Goal: Task Accomplishment & Management: Manage account settings

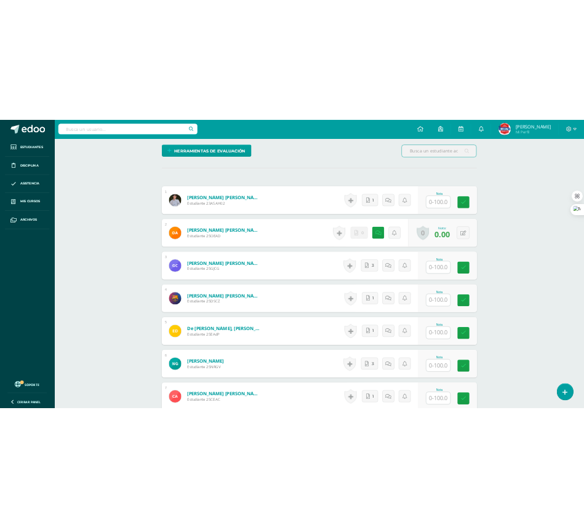
scroll to position [475, 0]
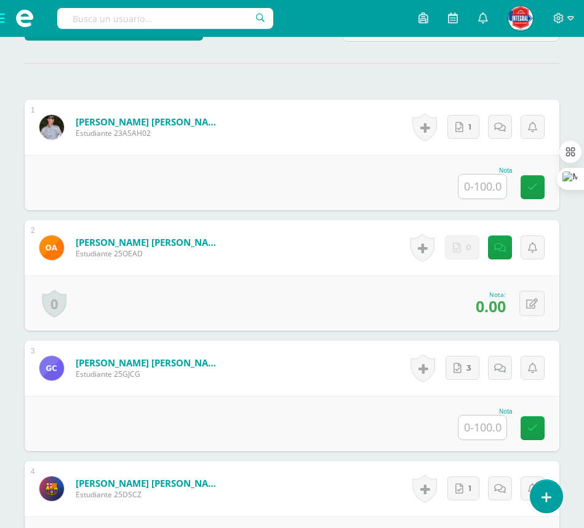
click at [496, 187] on input "text" at bounding box center [482, 187] width 48 height 24
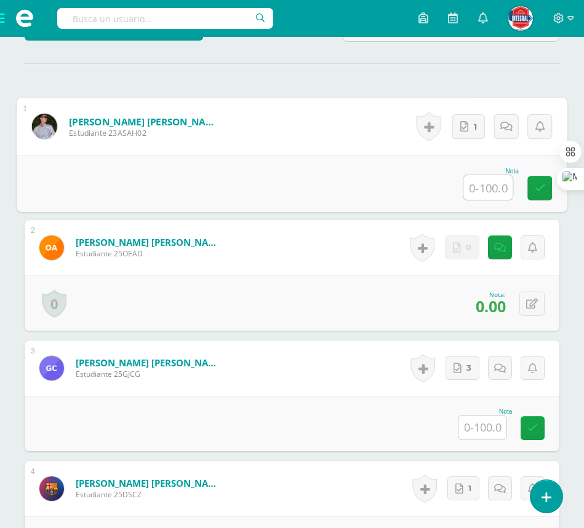
click at [484, 185] on input "text" at bounding box center [487, 187] width 49 height 25
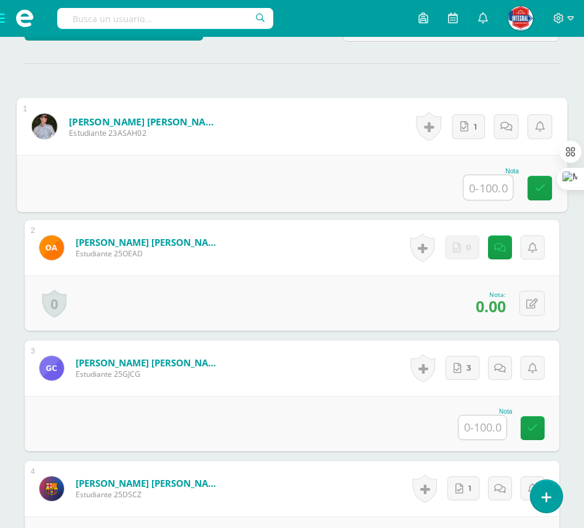
click at [496, 181] on input "text" at bounding box center [487, 187] width 49 height 25
type input "27"
click at [534, 305] on icon at bounding box center [532, 304] width 12 height 10
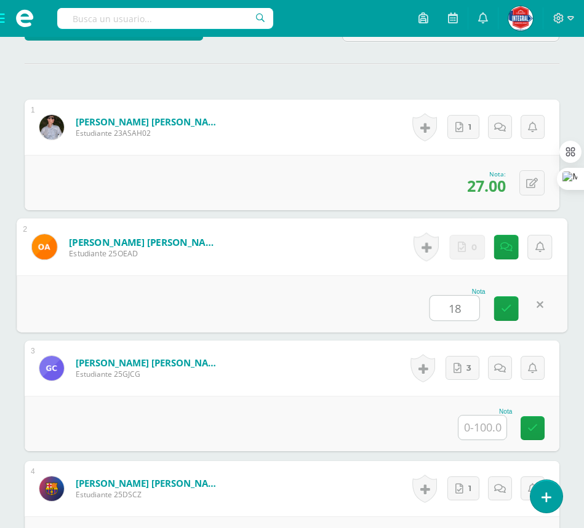
type input "18"
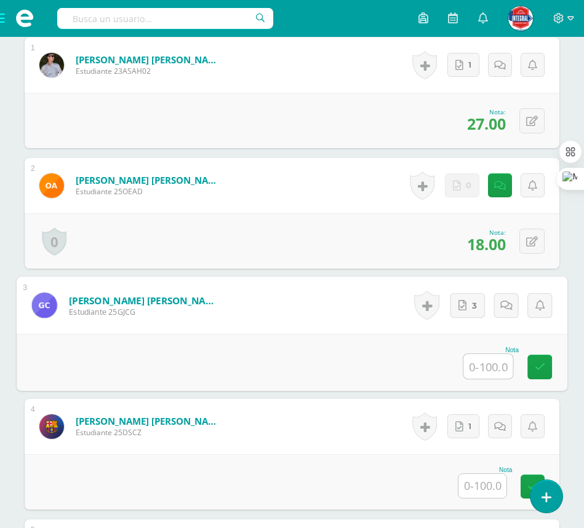
scroll to position [629, 0]
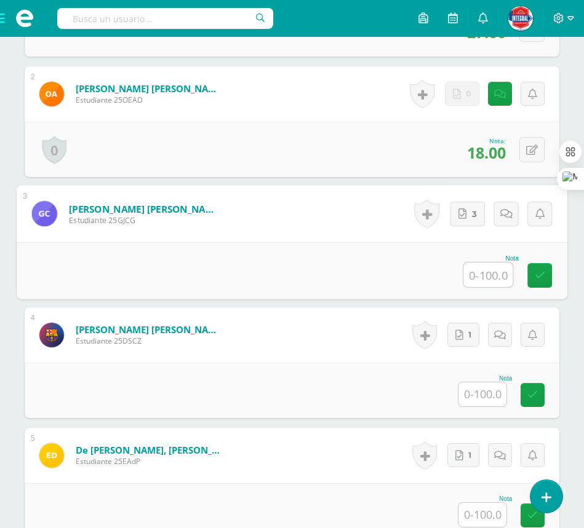
click at [480, 274] on input "text" at bounding box center [487, 275] width 49 height 25
type input "66"
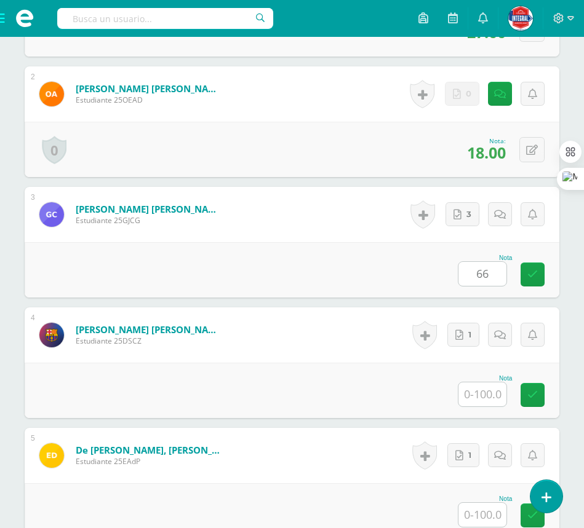
click at [332, 274] on div "Nota 66" at bounding box center [292, 269] width 534 height 55
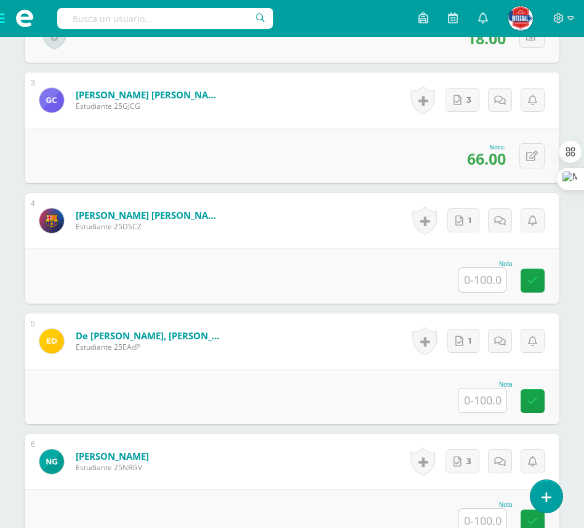
scroll to position [783, 0]
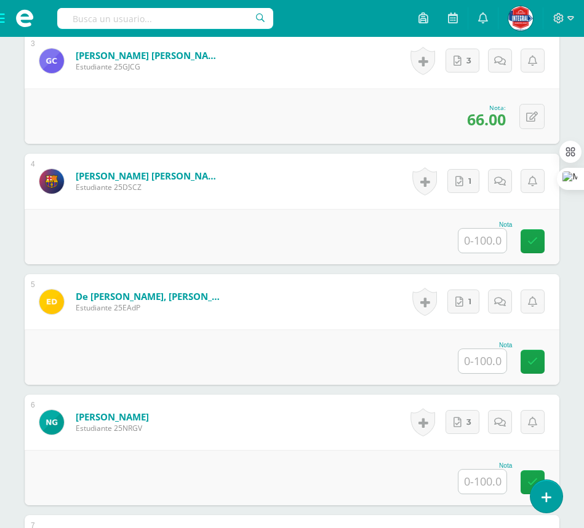
click at [496, 240] on input "text" at bounding box center [482, 241] width 48 height 24
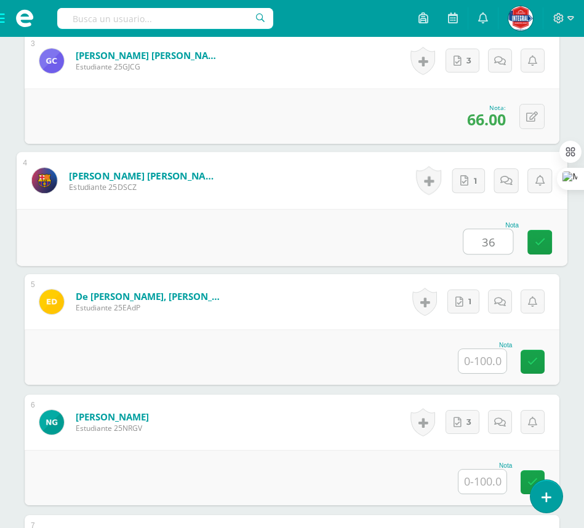
type input "36"
click at [357, 247] on div "Nota 36" at bounding box center [292, 237] width 550 height 57
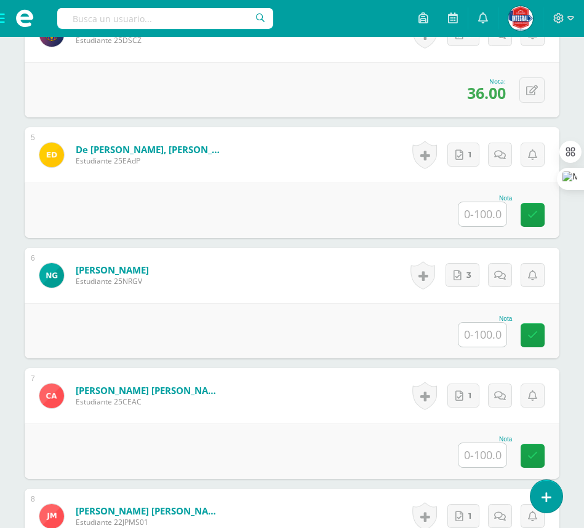
scroll to position [937, 0]
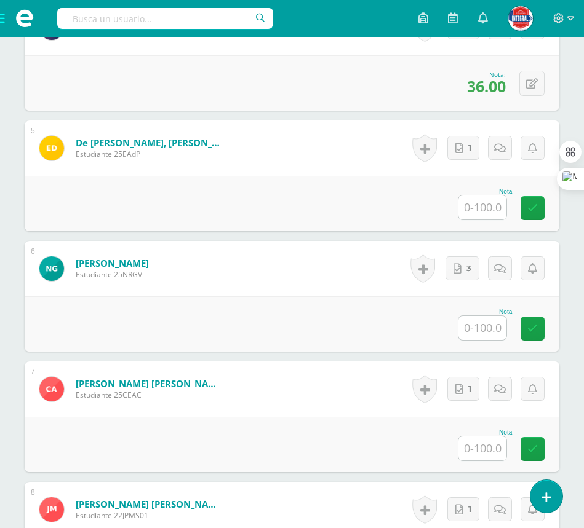
click at [491, 206] on input "text" at bounding box center [482, 208] width 48 height 24
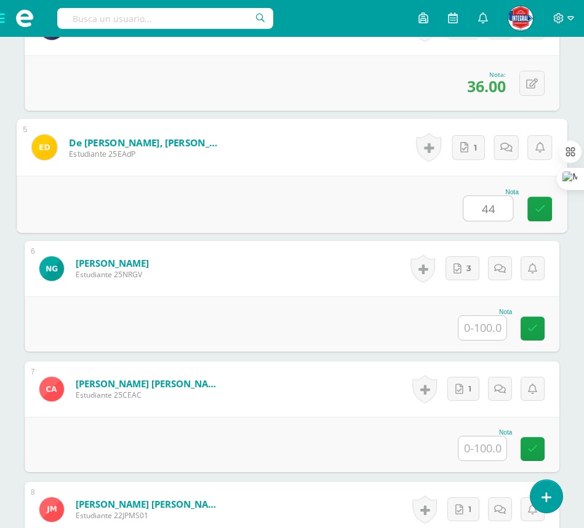
type input "44"
click at [242, 199] on div "Nota 44" at bounding box center [292, 204] width 550 height 57
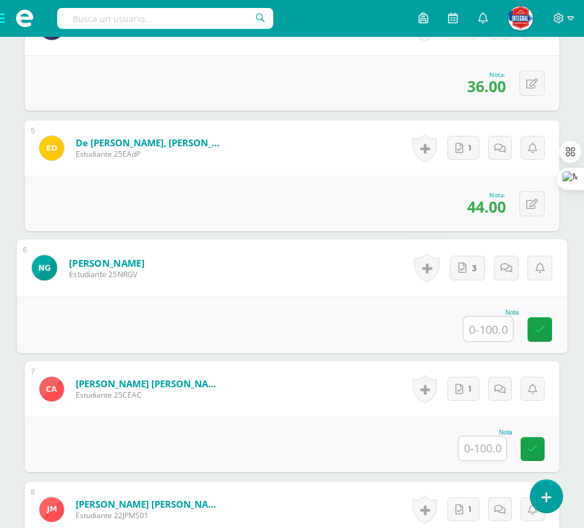
click at [487, 329] on input "text" at bounding box center [487, 329] width 49 height 25
type input "100"
click at [309, 289] on form "Galindo Villatoro, Nahely Rubi Estudiante 25NRGV Nota 100 0 Logros" at bounding box center [292, 267] width 550 height 57
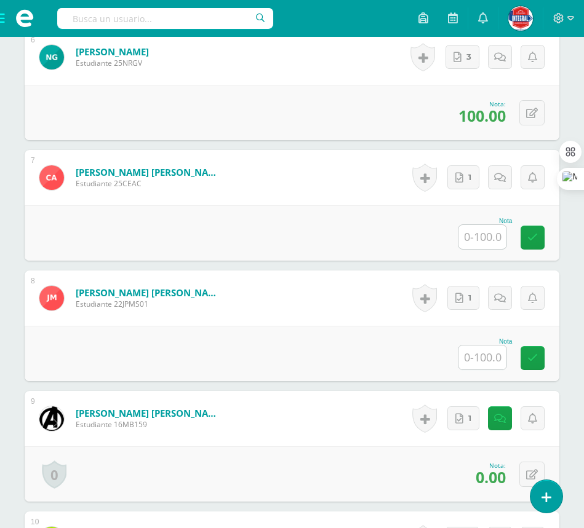
scroll to position [1167, 0]
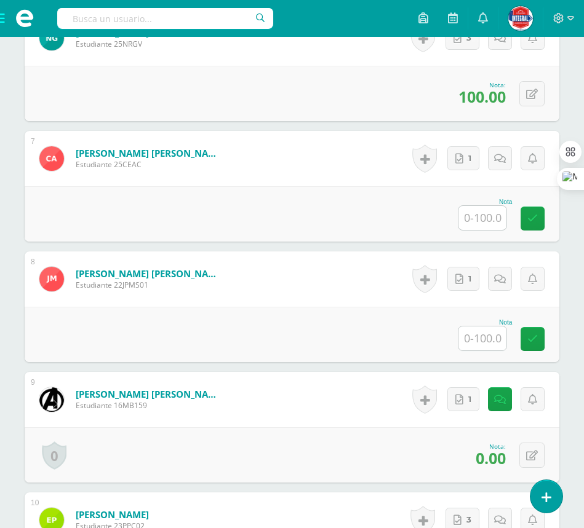
click at [484, 210] on input "text" at bounding box center [482, 218] width 48 height 24
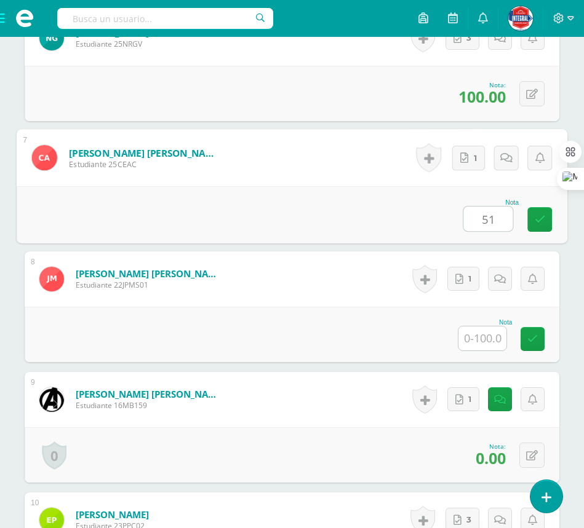
type input "51"
click at [355, 234] on div "Nota 51" at bounding box center [292, 214] width 550 height 57
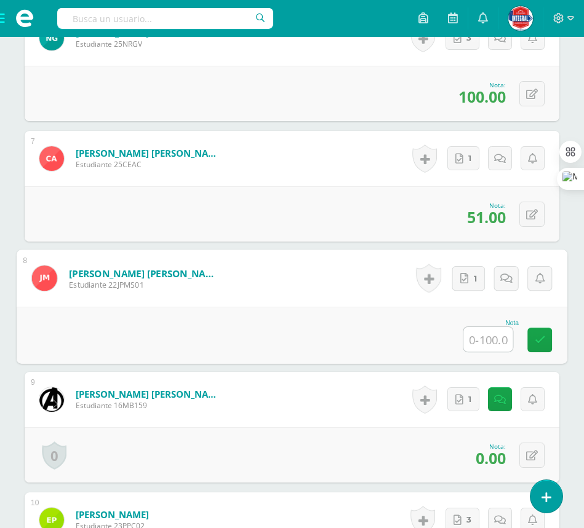
click at [486, 330] on input "text" at bounding box center [487, 339] width 49 height 25
type input "91"
click at [352, 337] on div "Nota 91" at bounding box center [292, 335] width 550 height 57
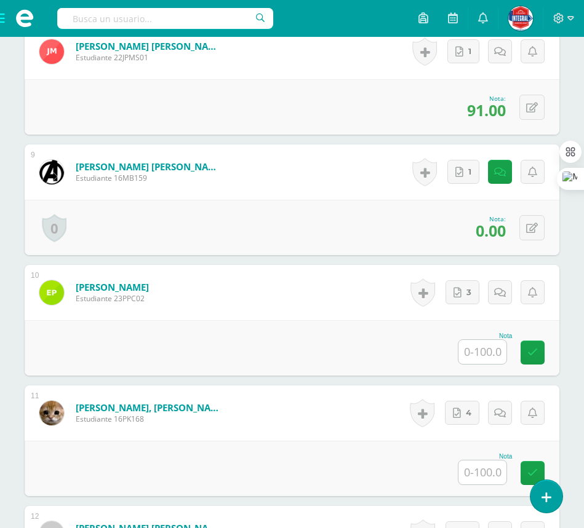
scroll to position [1398, 0]
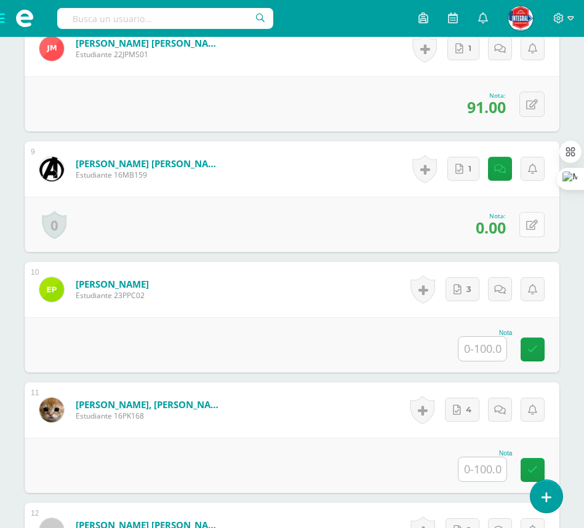
click at [534, 228] on icon at bounding box center [532, 225] width 12 height 10
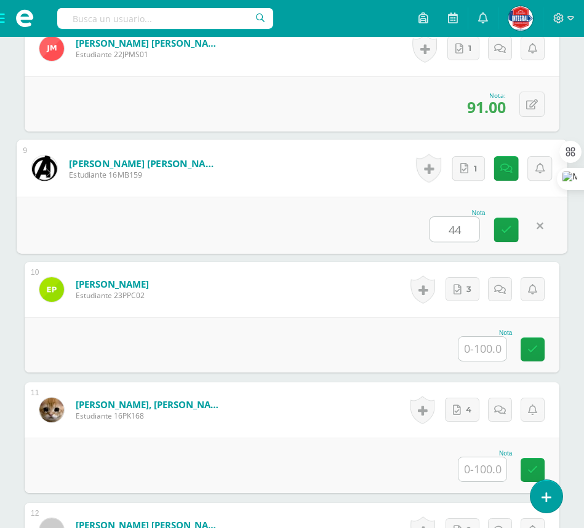
type input "44"
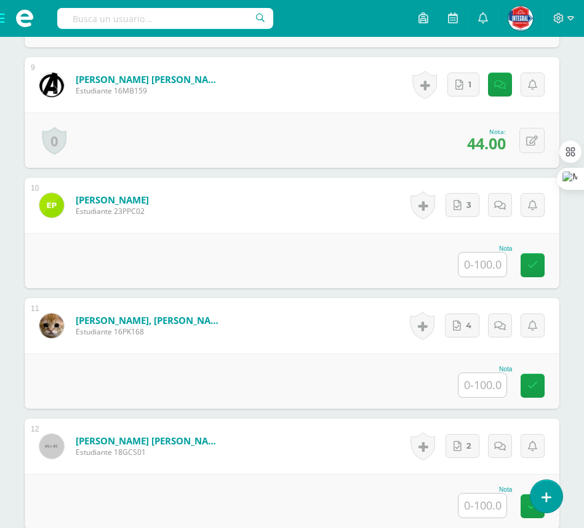
scroll to position [1475, 0]
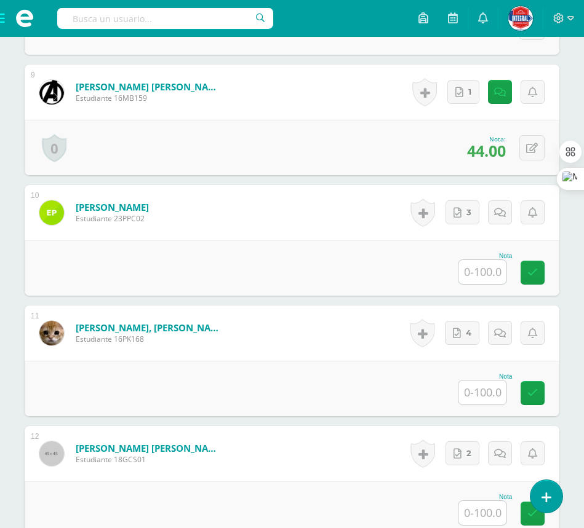
click at [495, 282] on input "text" at bounding box center [482, 272] width 48 height 24
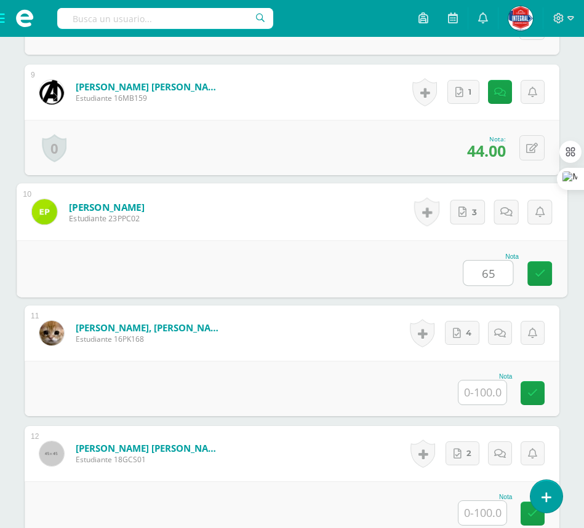
type input "65"
click at [368, 282] on div "Nota 65" at bounding box center [292, 268] width 550 height 57
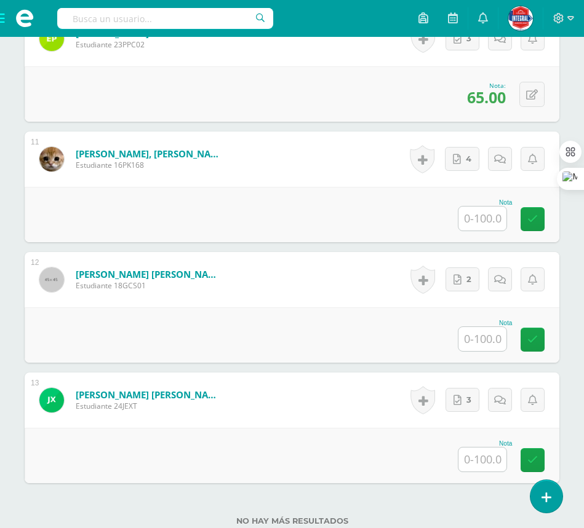
scroll to position [1705, 0]
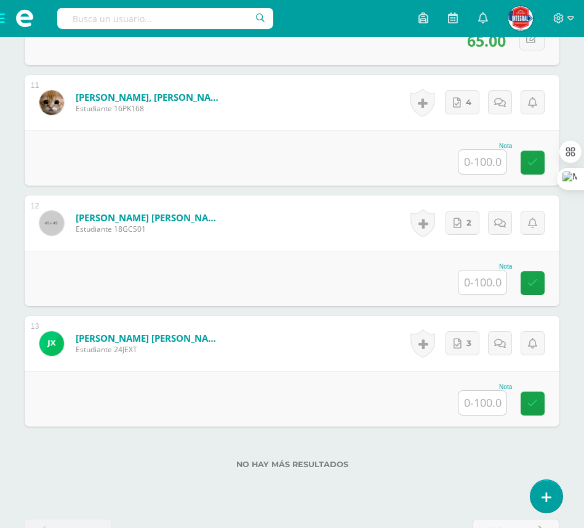
click at [493, 169] on input "text" at bounding box center [482, 162] width 48 height 24
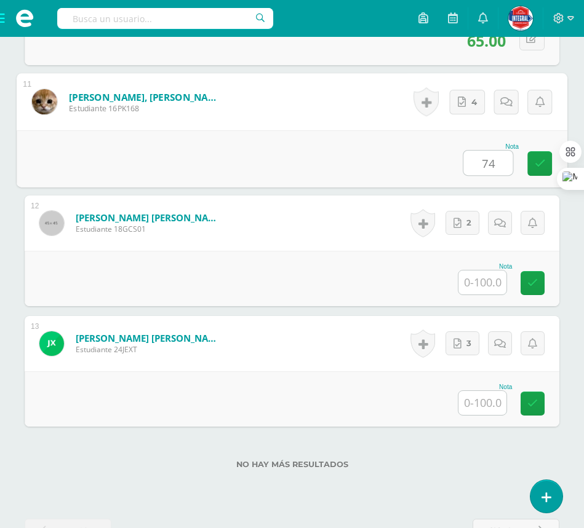
type input "74"
click at [295, 140] on div "Nota 74" at bounding box center [292, 158] width 550 height 57
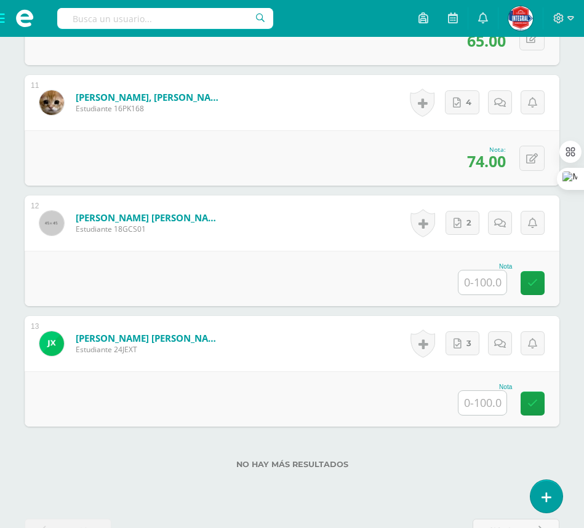
click at [490, 283] on input "text" at bounding box center [482, 283] width 48 height 24
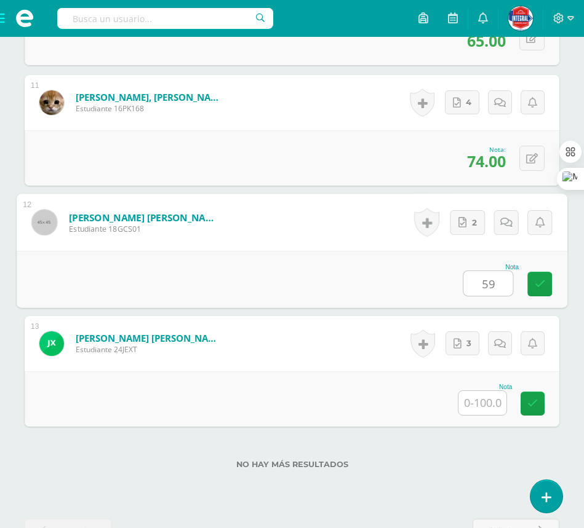
type input "59"
click at [370, 279] on div "Nota 59" at bounding box center [292, 279] width 550 height 57
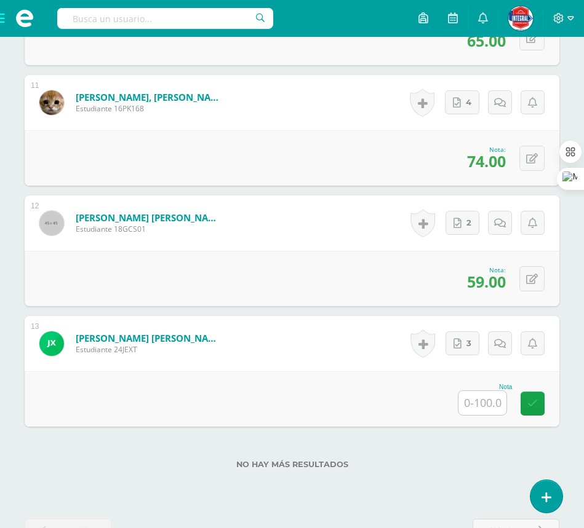
click at [478, 400] on input "text" at bounding box center [482, 403] width 48 height 24
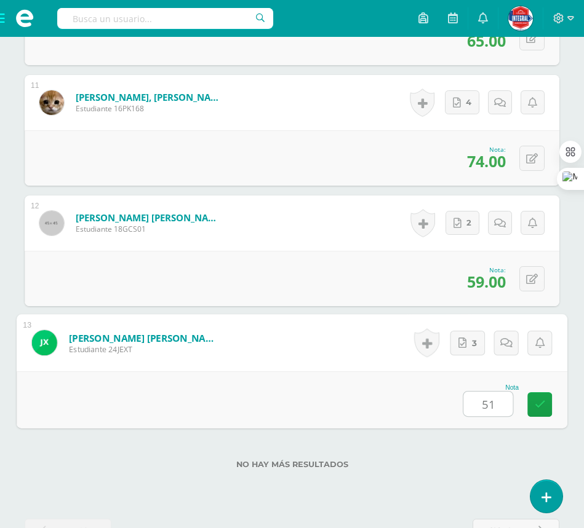
type input "51"
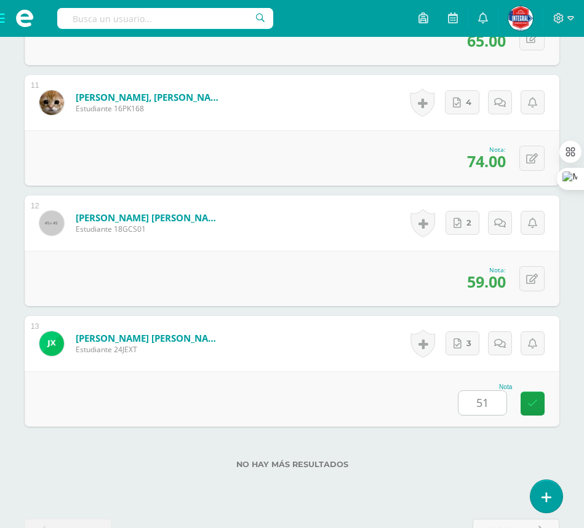
click at [300, 371] on div "Nota 51" at bounding box center [292, 398] width 534 height 55
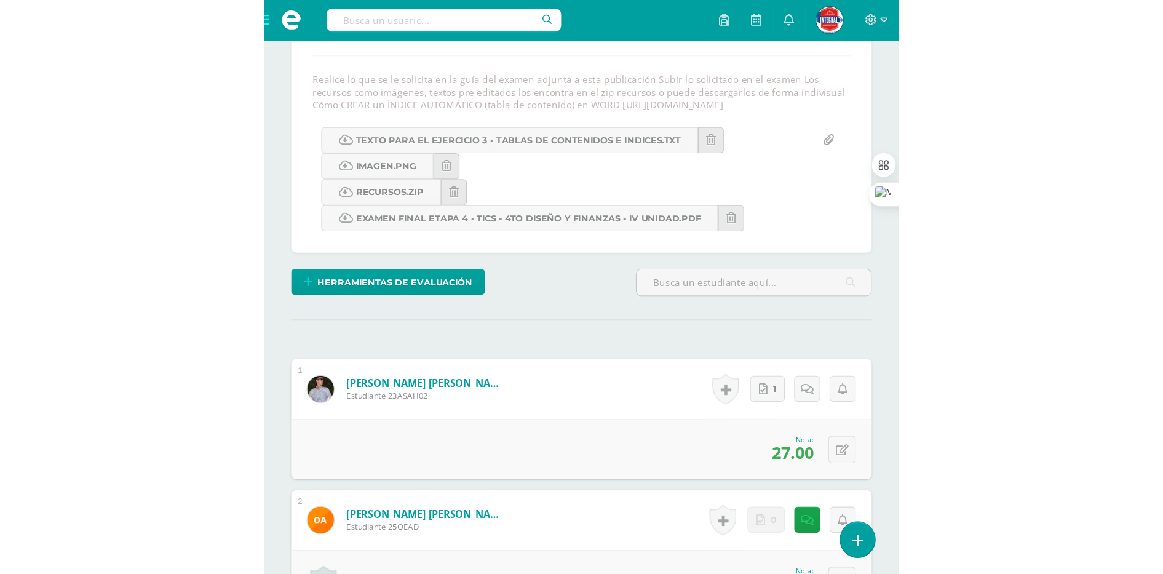
scroll to position [224, 0]
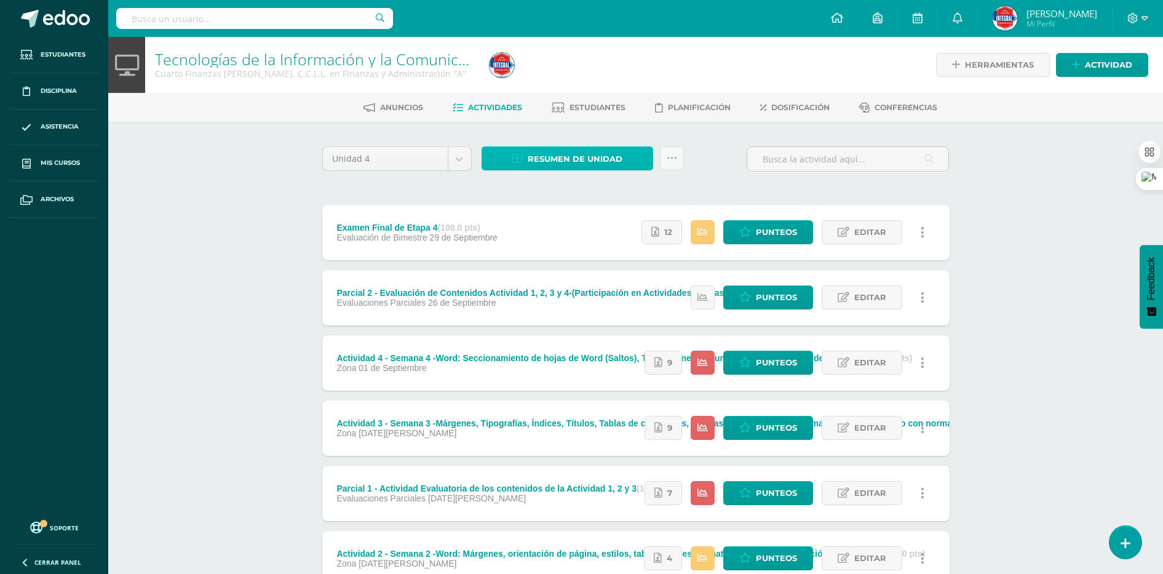
click at [615, 157] on span "Resumen de unidad" at bounding box center [575, 159] width 95 height 23
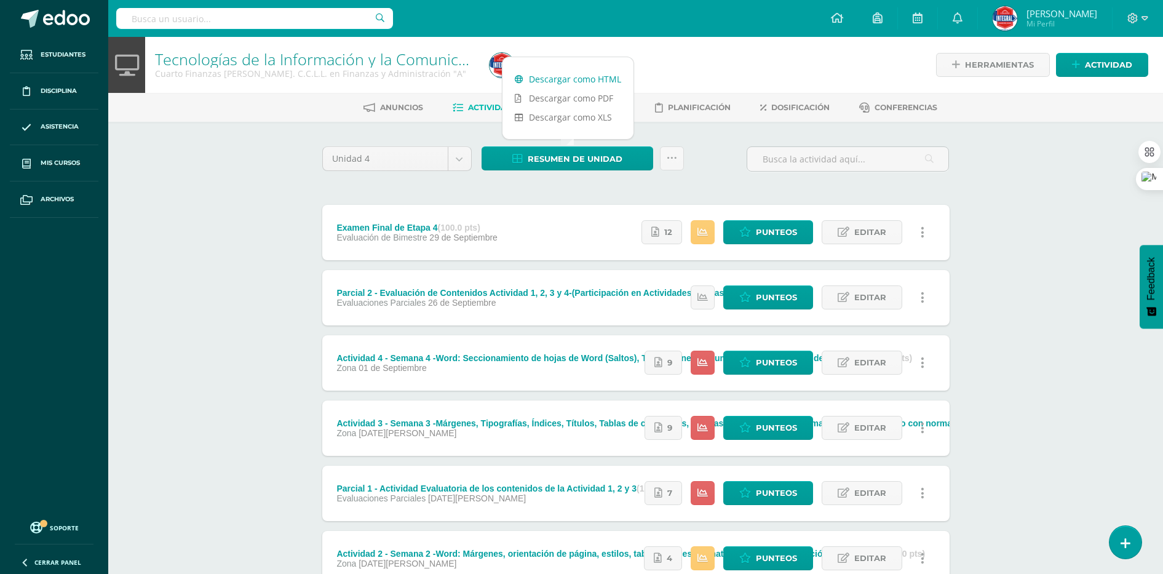
click at [561, 78] on link "Descargar como HTML" at bounding box center [567, 78] width 131 height 19
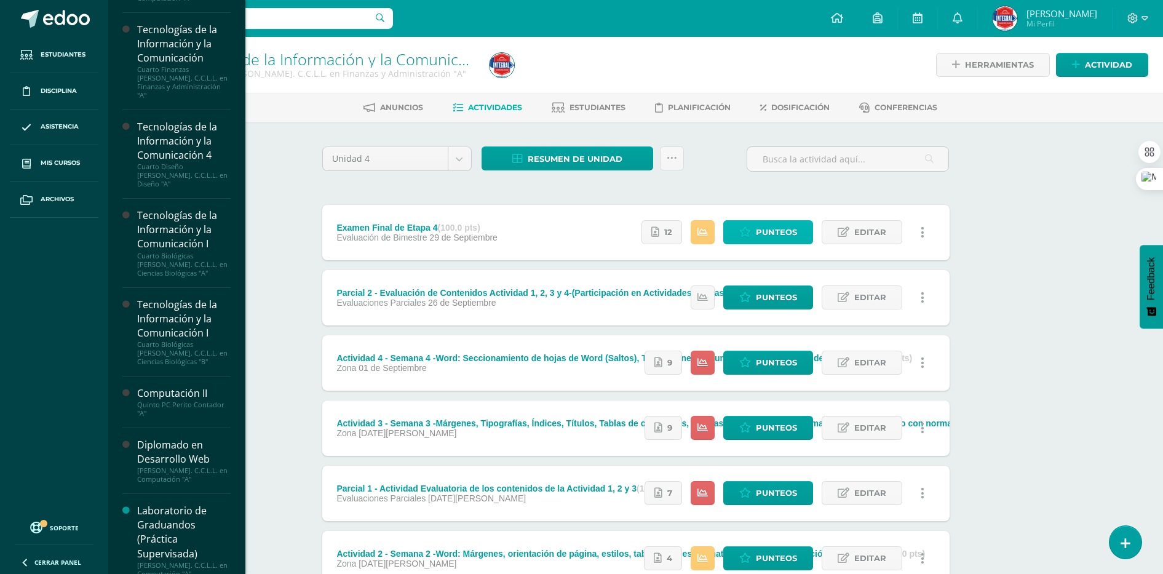
scroll to position [338, 0]
click at [63, 162] on span "Mis cursos" at bounding box center [60, 163] width 39 height 10
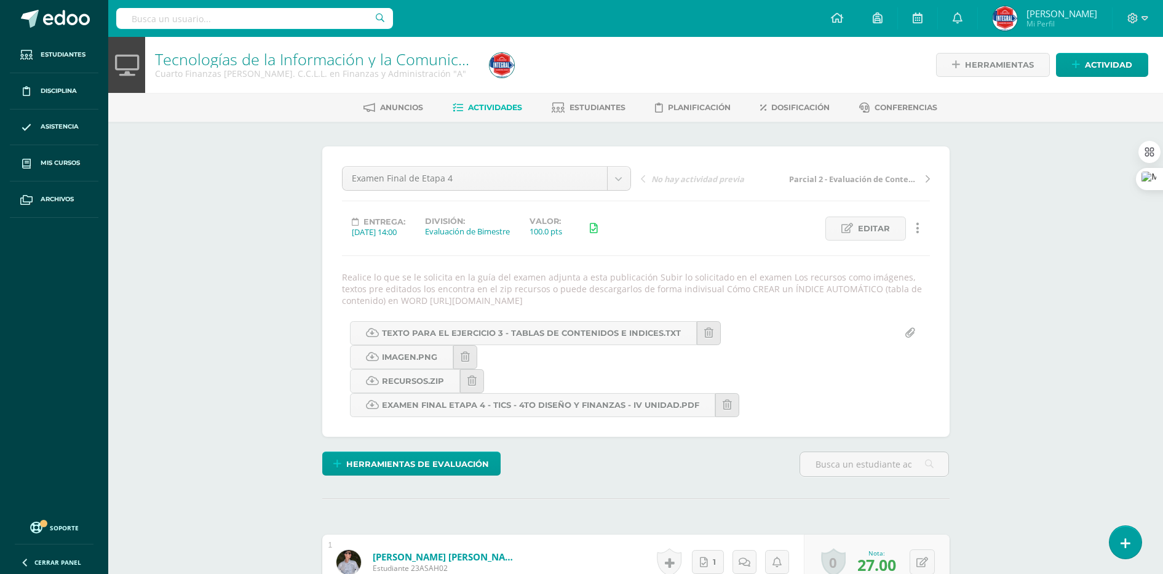
scroll to position [1, 0]
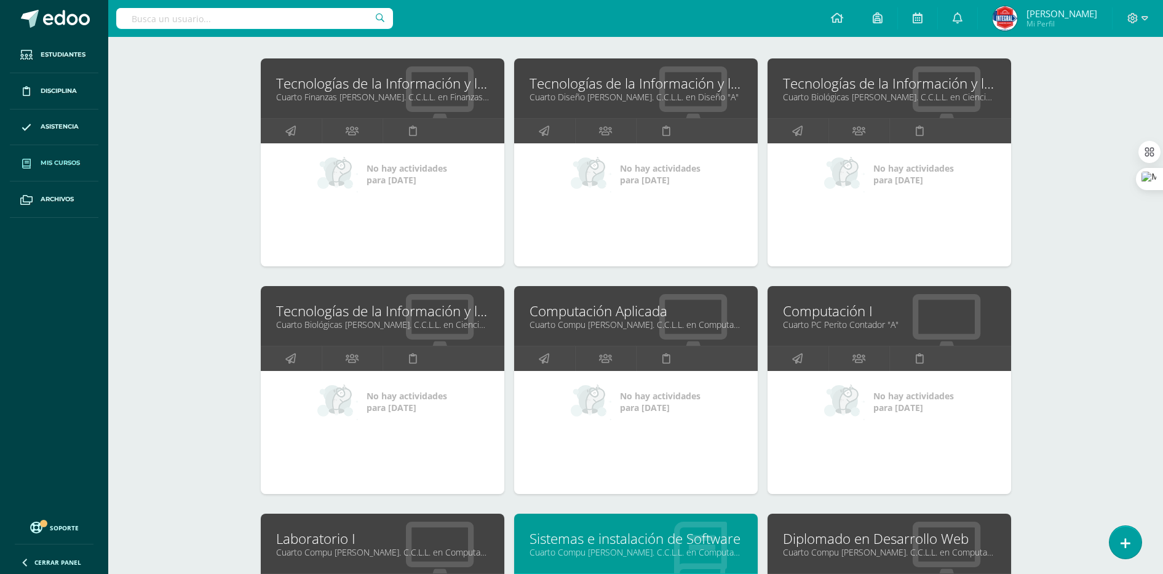
scroll to position [100, 0]
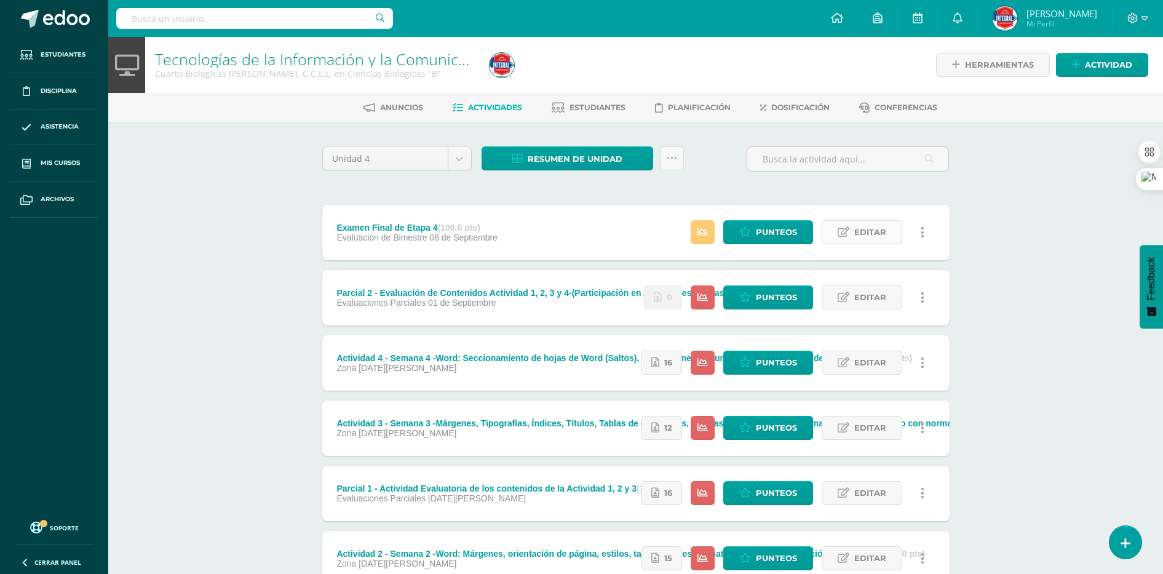
click at [883, 234] on span "Editar" at bounding box center [870, 232] width 32 height 23
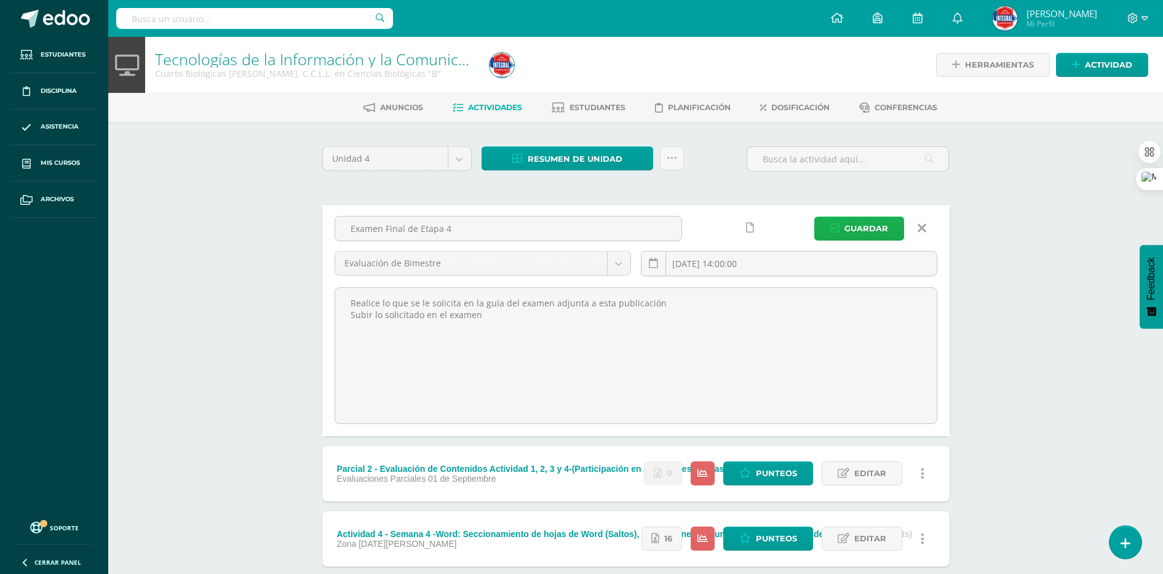
click at [750, 232] on link at bounding box center [750, 228] width 24 height 24
click at [884, 234] on span "Guardar" at bounding box center [866, 228] width 44 height 23
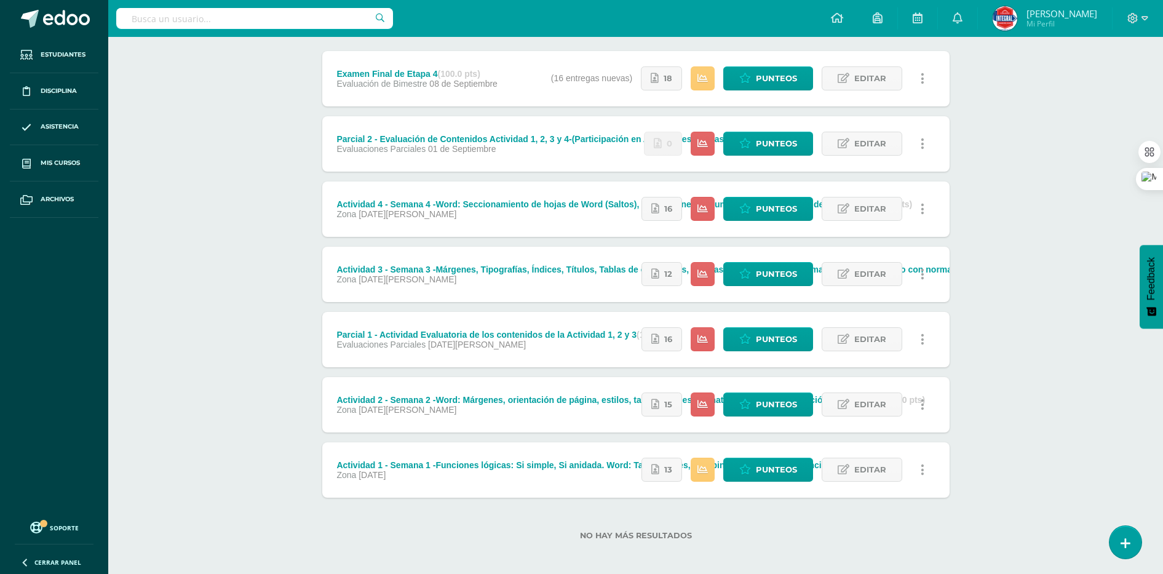
scroll to position [974, 0]
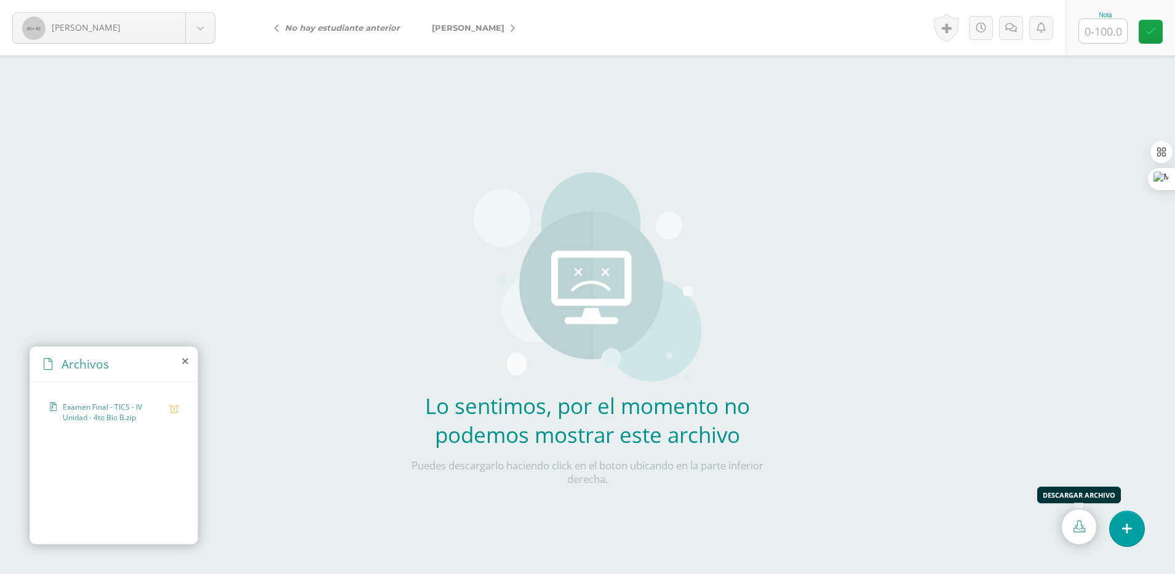
click at [1068, 531] on link at bounding box center [1079, 526] width 34 height 35
click at [510, 29] on icon at bounding box center [512, 28] width 4 height 9
click at [1081, 523] on icon at bounding box center [1079, 526] width 12 height 12
click at [116, 450] on span "Nelly Aguilar exa.docx" at bounding box center [113, 454] width 101 height 12
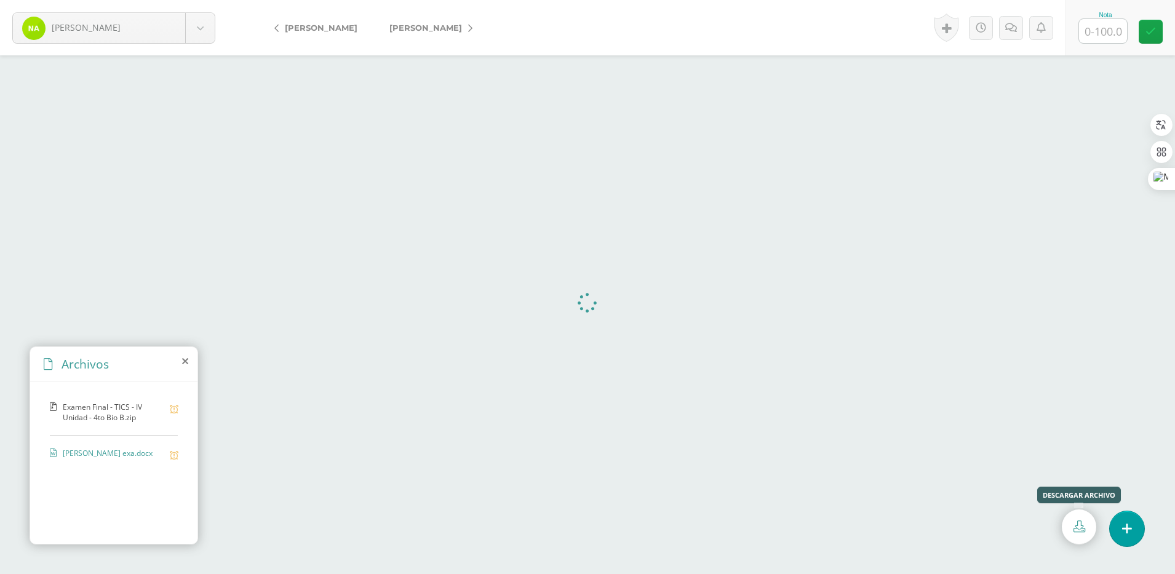
click at [1064, 526] on link at bounding box center [1079, 526] width 34 height 35
click at [455, 30] on link "[PERSON_NAME]" at bounding box center [427, 28] width 109 height 30
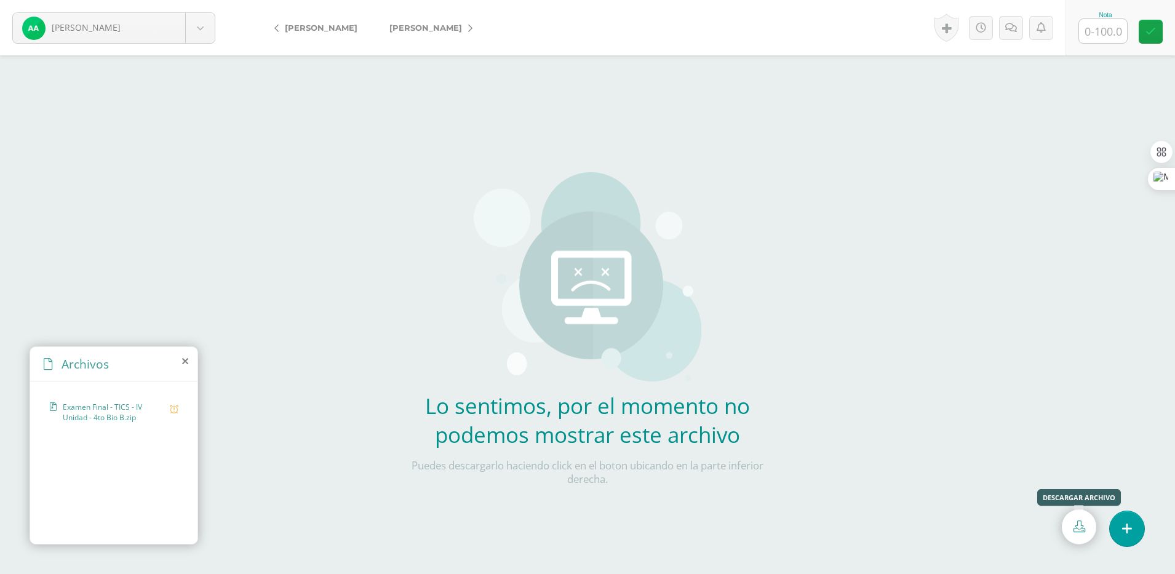
click at [1081, 526] on icon at bounding box center [1079, 526] width 12 height 12
click at [531, 22] on form "Alvarez, Alicia Aceituno, Alexa Aguilar, Nelly Agustin, Astrid Alvarez, Alicia …" at bounding box center [587, 27] width 1175 height 55
click at [450, 26] on link "[PERSON_NAME]" at bounding box center [427, 28] width 109 height 30
click at [1074, 522] on icon at bounding box center [1079, 526] width 12 height 12
click at [619, 2] on form "[PERSON_NAME] [PERSON_NAME] [PERSON_NAME] [PERSON_NAME] [PERSON_NAME] [PERSON_N…" at bounding box center [587, 27] width 1175 height 55
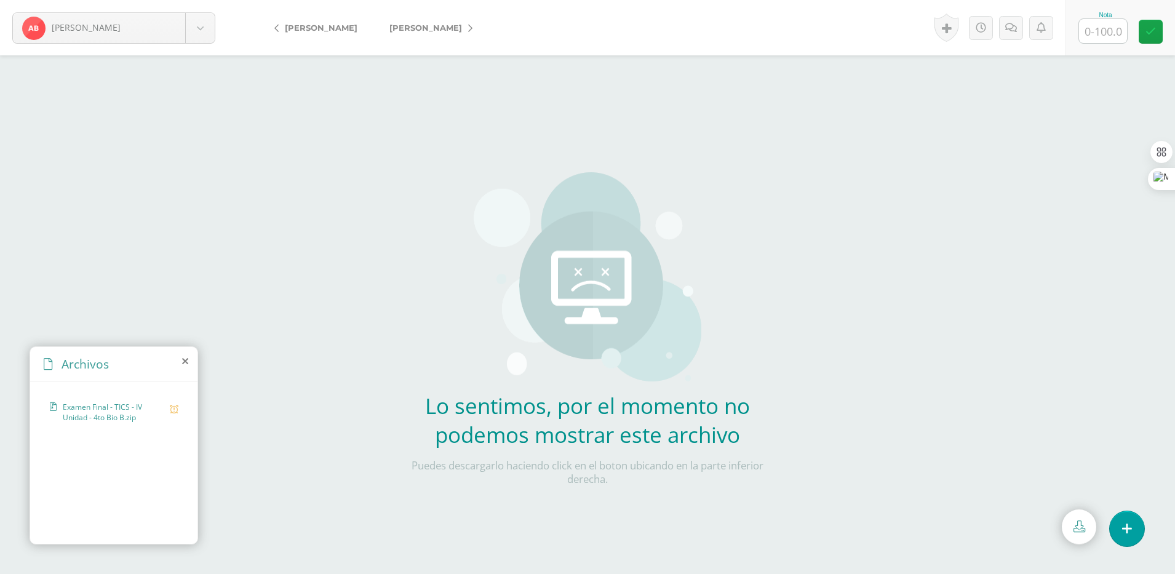
click at [461, 30] on link "[PERSON_NAME]" at bounding box center [427, 28] width 109 height 30
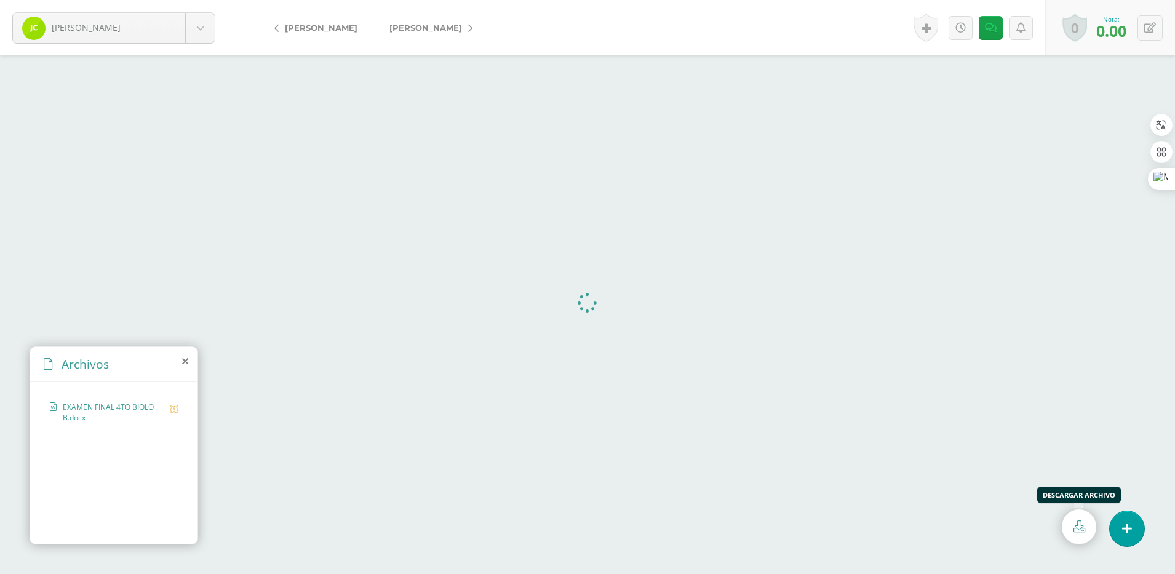
click at [1074, 534] on link at bounding box center [1079, 526] width 34 height 35
click at [464, 34] on link "[PERSON_NAME]" at bounding box center [427, 28] width 109 height 30
click at [1074, 525] on icon at bounding box center [1079, 526] width 12 height 12
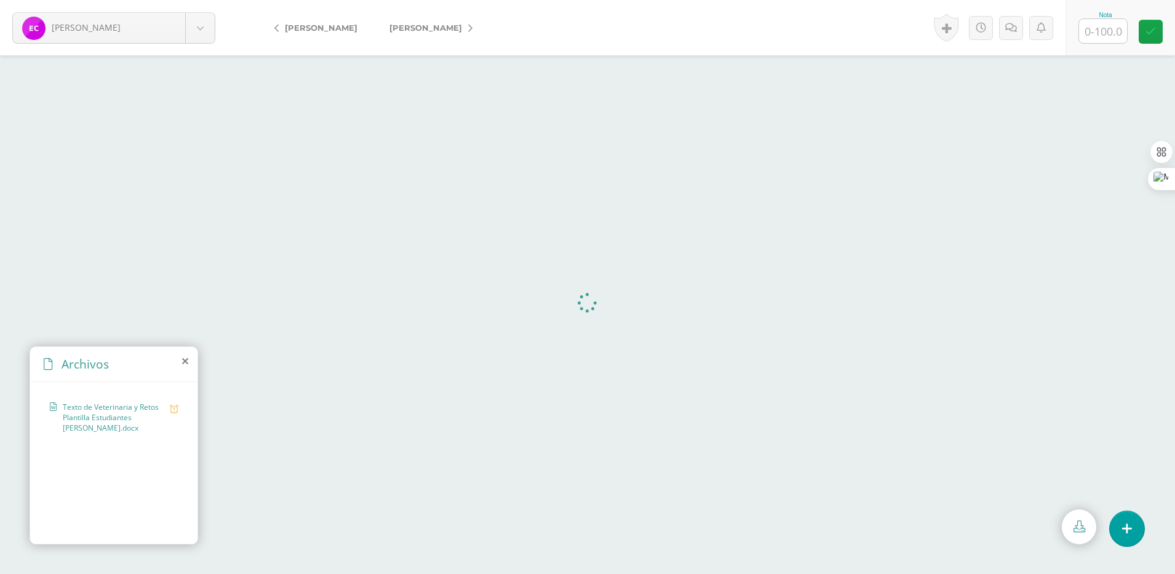
click at [468, 30] on icon at bounding box center [470, 28] width 4 height 9
click at [1074, 531] on icon at bounding box center [1079, 526] width 12 height 12
click at [97, 467] on span "examen final ximena garcia.docx" at bounding box center [113, 458] width 101 height 21
click at [1077, 527] on icon at bounding box center [1079, 526] width 12 height 12
click at [278, 30] on icon at bounding box center [276, 28] width 4 height 9
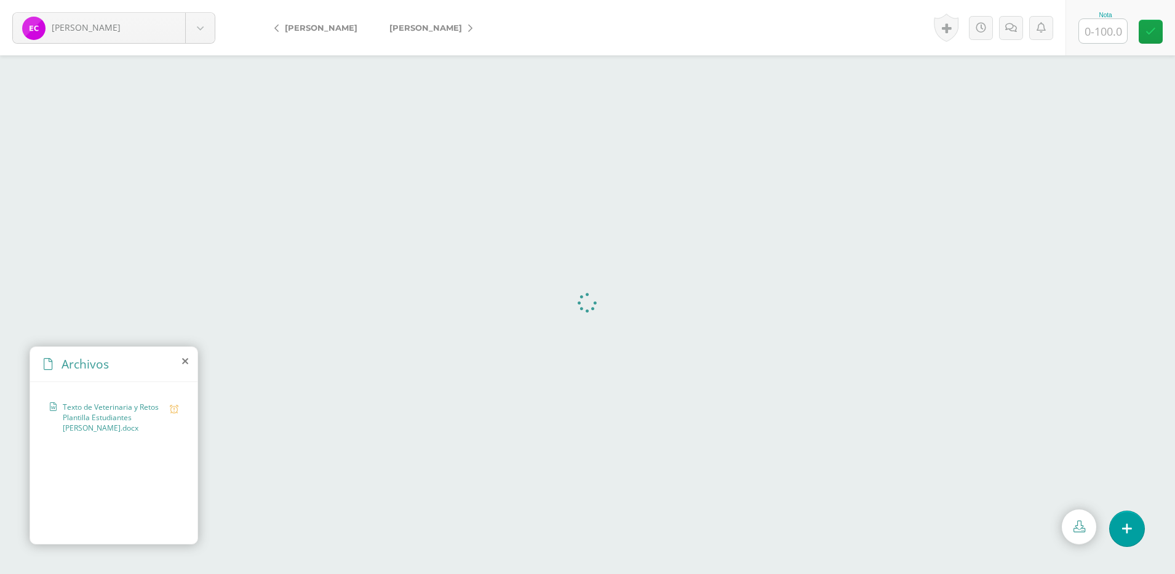
click at [455, 29] on link "[PERSON_NAME]" at bounding box center [427, 28] width 109 height 30
click at [452, 28] on link "[PERSON_NAME]" at bounding box center [427, 28] width 109 height 30
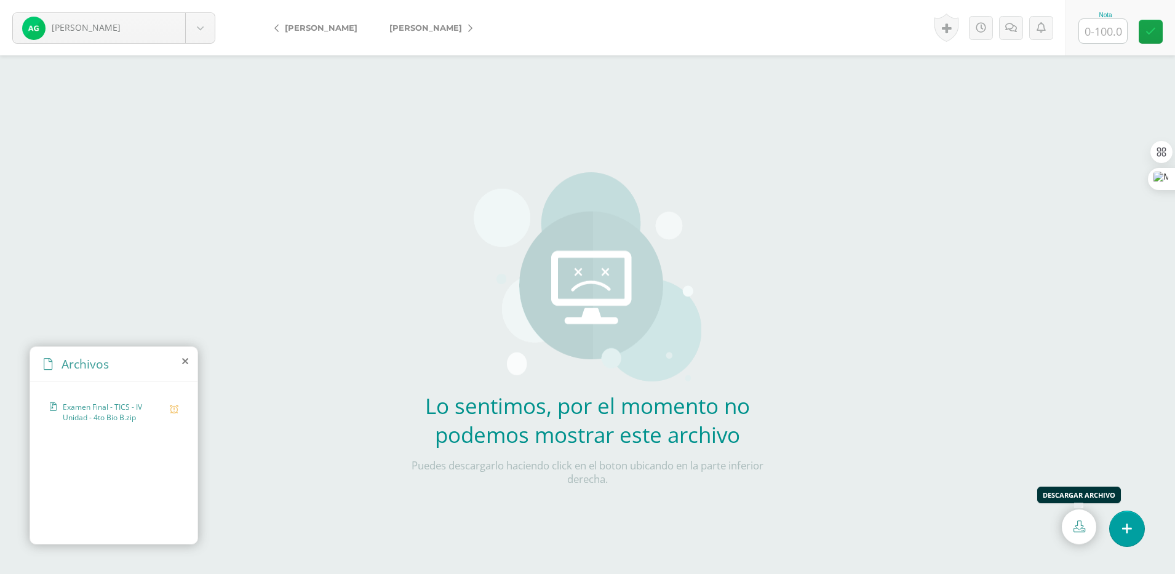
click at [1068, 534] on link at bounding box center [1079, 526] width 34 height 35
click at [709, 46] on form "García, Ana Aceituno, Alexa Aguilar, Nelly Agustin, Astrid Alvarez, Alicia Berd…" at bounding box center [587, 27] width 1175 height 55
click at [1070, 522] on link at bounding box center [1079, 526] width 34 height 35
click at [764, 30] on form "García, Ana Aceituno, Alexa Aguilar, Nelly Agustin, Astrid Alvarez, Alicia Berd…" at bounding box center [587, 27] width 1175 height 55
click at [468, 26] on icon at bounding box center [470, 28] width 4 height 9
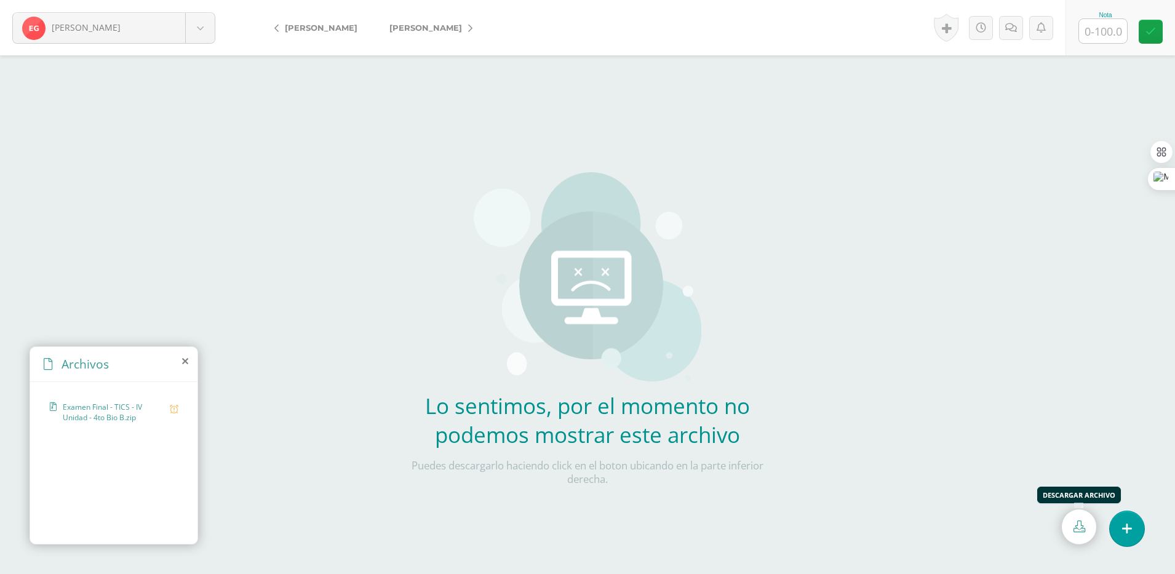
click at [1081, 521] on icon at bounding box center [1079, 526] width 12 height 12
click at [515, 30] on form "[PERSON_NAME] [PERSON_NAME] [PERSON_NAME] [PERSON_NAME] [PERSON_NAME] [PERSON_N…" at bounding box center [587, 27] width 1175 height 55
click at [466, 33] on link "[PERSON_NAME]" at bounding box center [427, 28] width 109 height 30
click at [1086, 524] on link at bounding box center [1079, 526] width 34 height 35
click at [717, 58] on div "Lo sentimos, por el momento no podemos mostrar este archivo Puedes descargarlo …" at bounding box center [587, 262] width 363 height 525
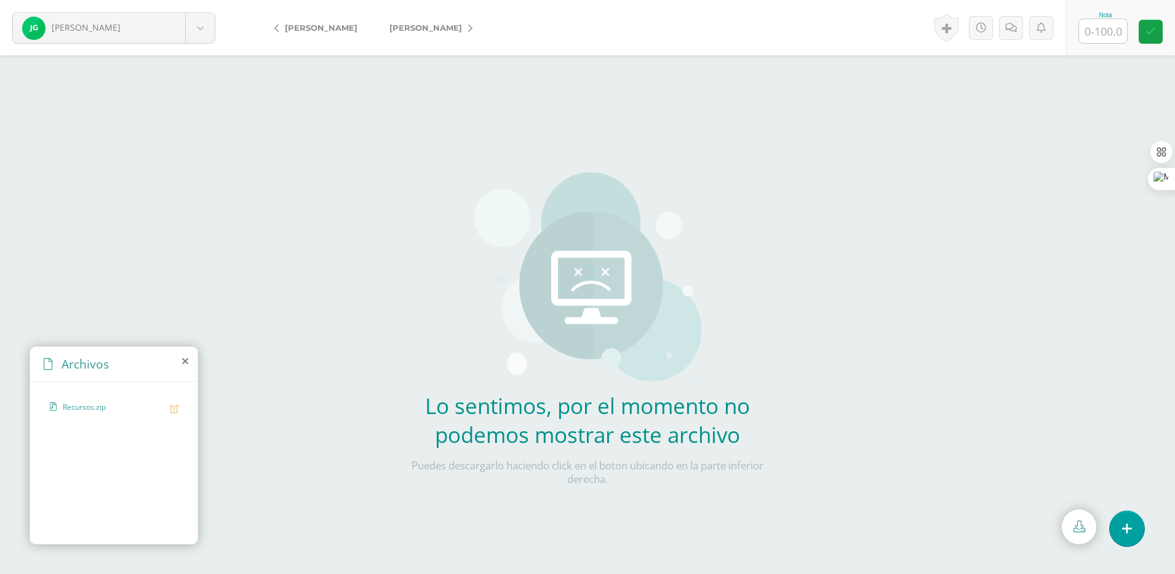
click at [464, 26] on link "[PERSON_NAME]" at bounding box center [427, 28] width 109 height 30
drag, startPoint x: 1080, startPoint y: 516, endPoint x: 1066, endPoint y: 488, distance: 31.4
click at [1081, 517] on link at bounding box center [1079, 526] width 34 height 35
click at [728, 186] on div "Lo sentimos, por el momento no podemos mostrar este archivo Puedes descargarlo …" at bounding box center [587, 262] width 363 height 525
click at [482, 30] on link "[PERSON_NAME]" at bounding box center [427, 28] width 109 height 30
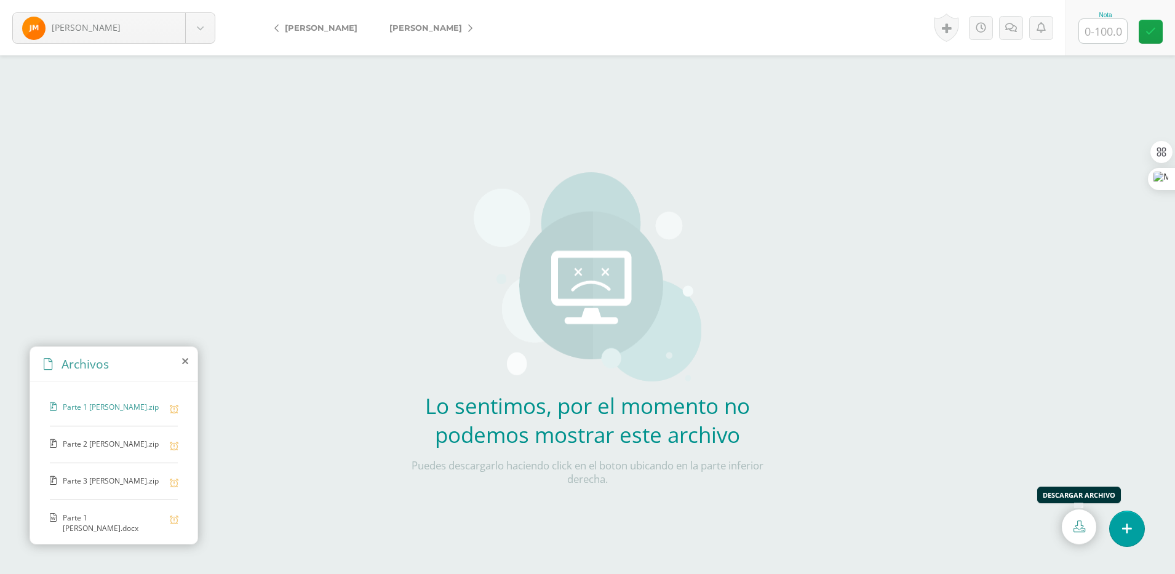
click at [1068, 521] on link at bounding box center [1079, 526] width 34 height 35
click at [105, 406] on span "Parte 1 [PERSON_NAME].zip" at bounding box center [113, 408] width 101 height 12
click at [1079, 533] on link at bounding box center [1079, 526] width 34 height 35
click at [97, 463] on div "Parte 2 Jaqueline Mazariegos.zip" at bounding box center [114, 451] width 128 height 25
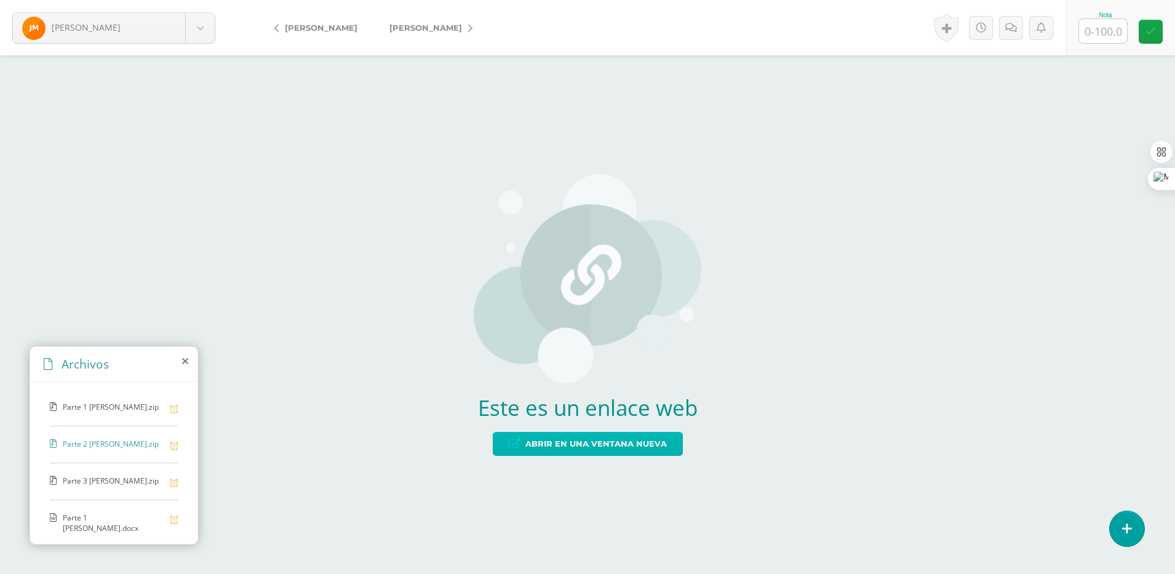
click at [606, 440] on span "Abrir en una ventana nueva" at bounding box center [595, 443] width 141 height 23
click at [101, 487] on span "Parte 3 Jaqueline Mazariegos.zip" at bounding box center [113, 481] width 101 height 12
click at [650, 440] on span "Abrir en una ventana nueva" at bounding box center [595, 443] width 141 height 23
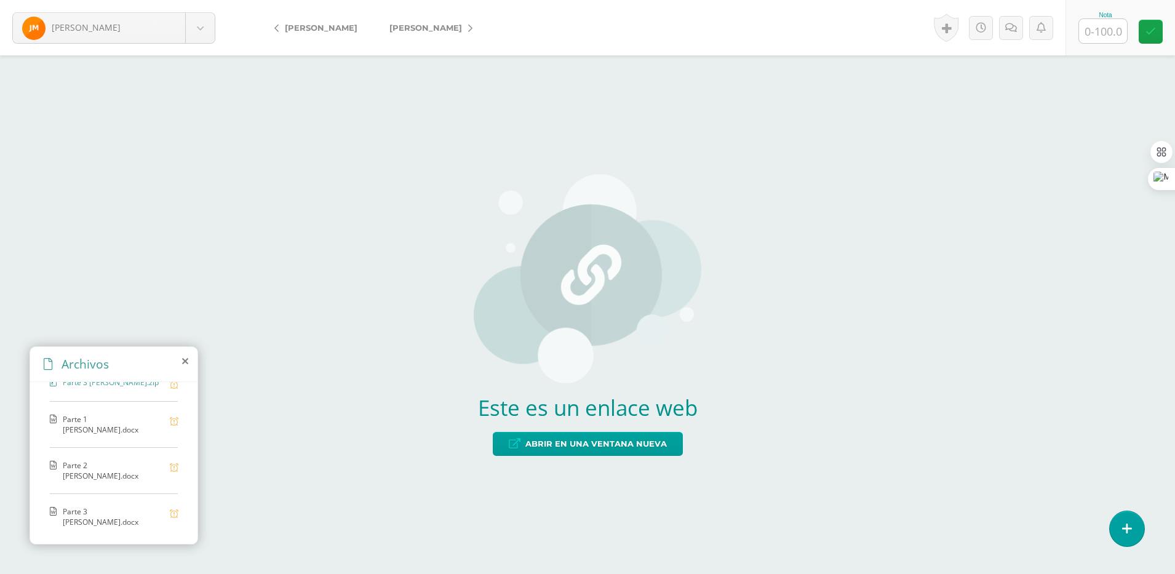
click at [87, 425] on span "Parte 1 Jaqueline Mazariegos.docx" at bounding box center [113, 424] width 101 height 21
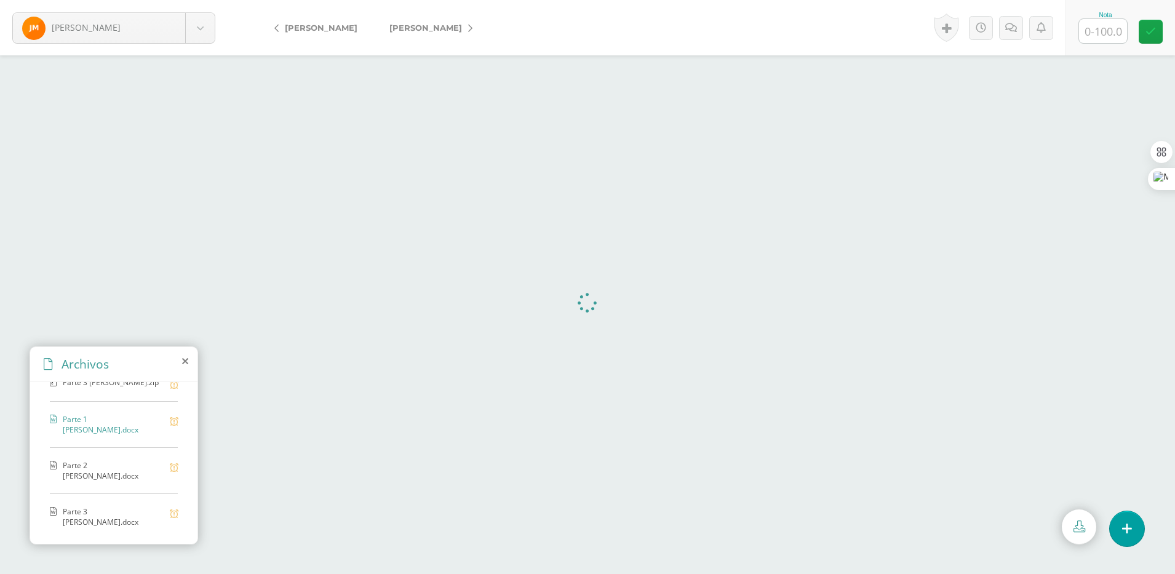
click at [1079, 530] on icon at bounding box center [1079, 526] width 12 height 12
click at [109, 467] on span "Parte 2 Jaqueline Mazariegos.docx" at bounding box center [113, 470] width 101 height 21
click at [1069, 523] on link at bounding box center [1079, 526] width 34 height 35
click at [99, 509] on span "Parte 3 Jaqueline Mazariegos.docx" at bounding box center [113, 516] width 101 height 21
click at [1078, 525] on icon at bounding box center [1079, 526] width 12 height 12
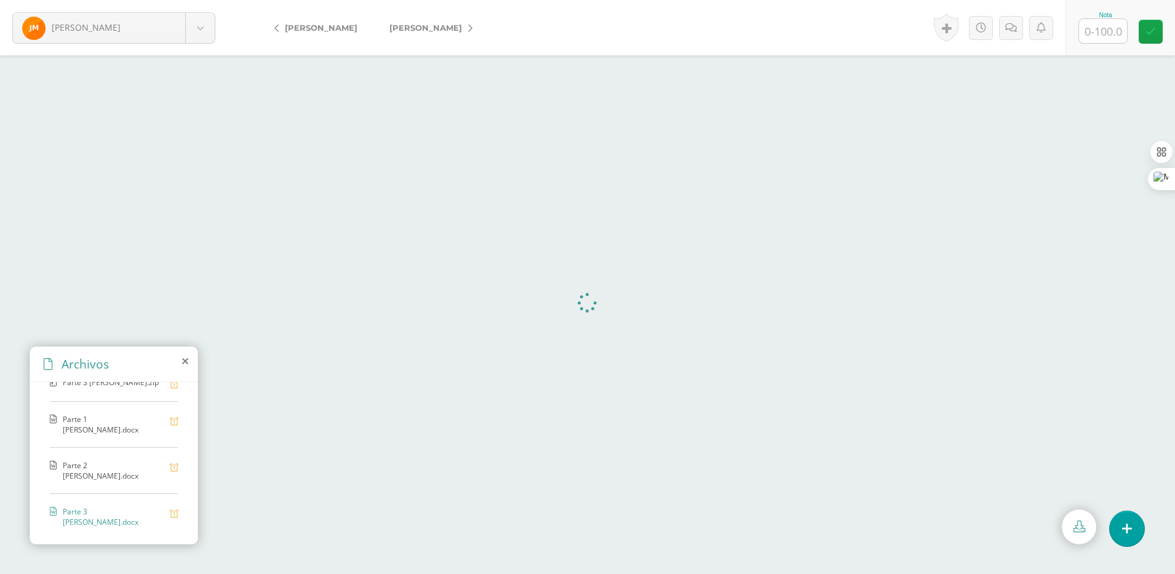
click at [468, 25] on icon at bounding box center [470, 28] width 4 height 9
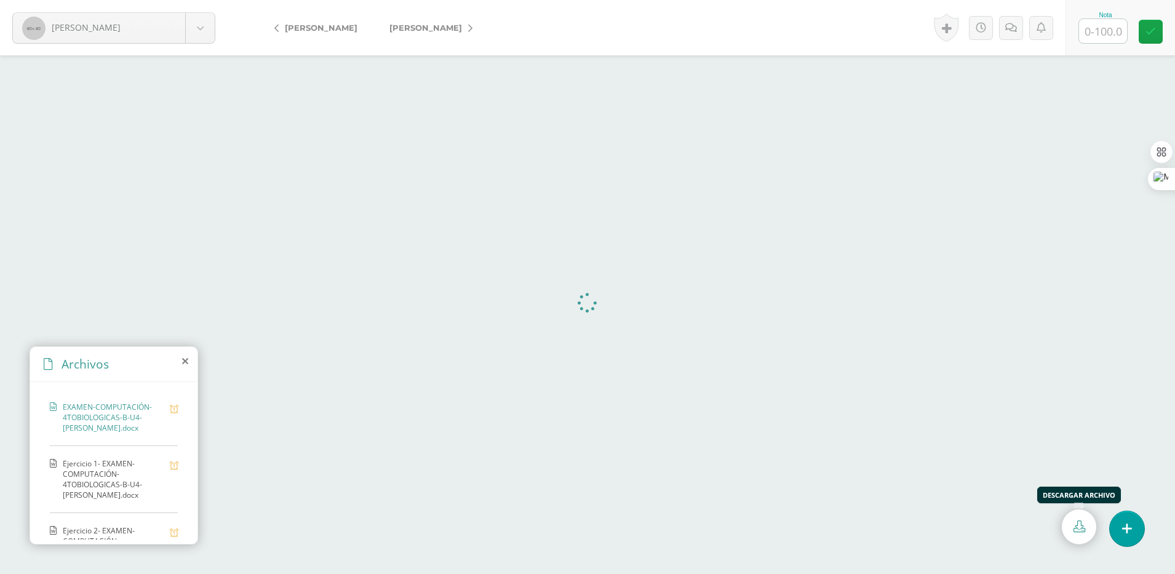
click at [1078, 527] on icon at bounding box center [1079, 526] width 12 height 12
click at [99, 487] on span "Ejercicio 1- EXAMEN-COMPUTACIÓN-4TOBIOLOGICAS-B-U4-CLARA SOPHIA NÁJERA LÓPEZ.do…" at bounding box center [113, 479] width 101 height 42
click at [1077, 534] on link at bounding box center [1079, 526] width 34 height 35
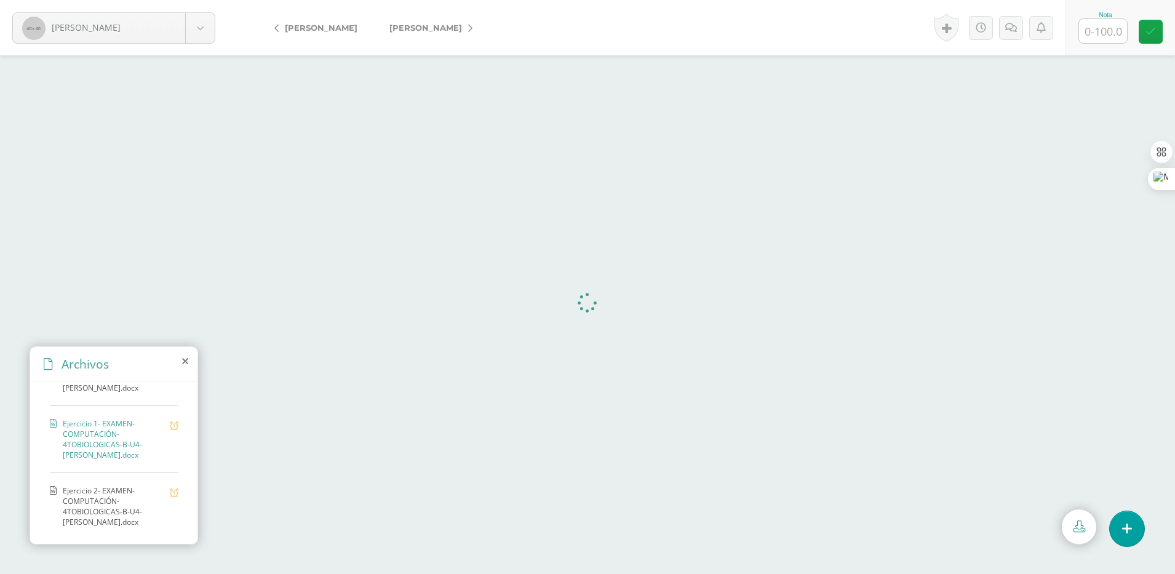
click at [125, 490] on span "Ejercicio 2- EXAMEN-COMPUTACIÓN-4TOBIOLOGICAS-B-U4-CLARA SOPHIA NÁJERA LÓPEZ.do…" at bounding box center [113, 506] width 101 height 42
click at [1073, 525] on icon at bounding box center [1079, 526] width 12 height 12
click at [472, 32] on icon at bounding box center [470, 28] width 4 height 9
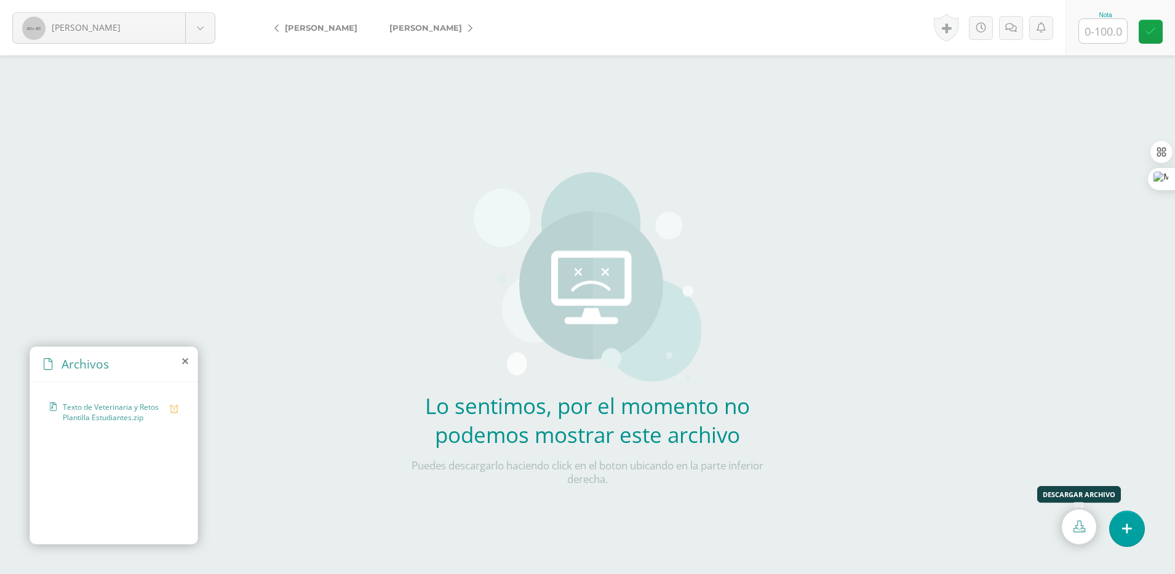
click at [1078, 527] on icon at bounding box center [1079, 526] width 12 height 12
click at [654, 25] on form "[PERSON_NAME] [PERSON_NAME] [PERSON_NAME] [PERSON_NAME] [PERSON_NAME] [PERSON_N…" at bounding box center [587, 27] width 1175 height 55
click at [468, 32] on icon at bounding box center [470, 28] width 4 height 9
click at [1079, 523] on icon at bounding box center [1079, 526] width 12 height 12
click at [513, 27] on form "Solórzano, Alejandra Aceituno, Alexa Aguilar, Nelly Agustin, Astrid Alvarez, Al…" at bounding box center [587, 27] width 1175 height 55
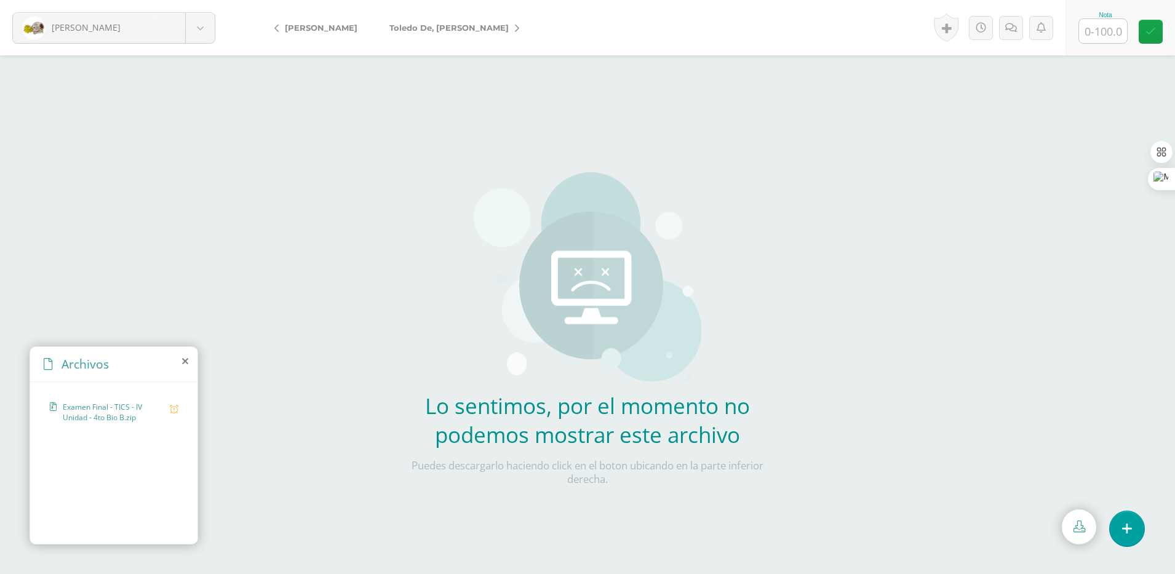
click at [459, 31] on span "Toledo De, [PERSON_NAME]" at bounding box center [448, 28] width 119 height 10
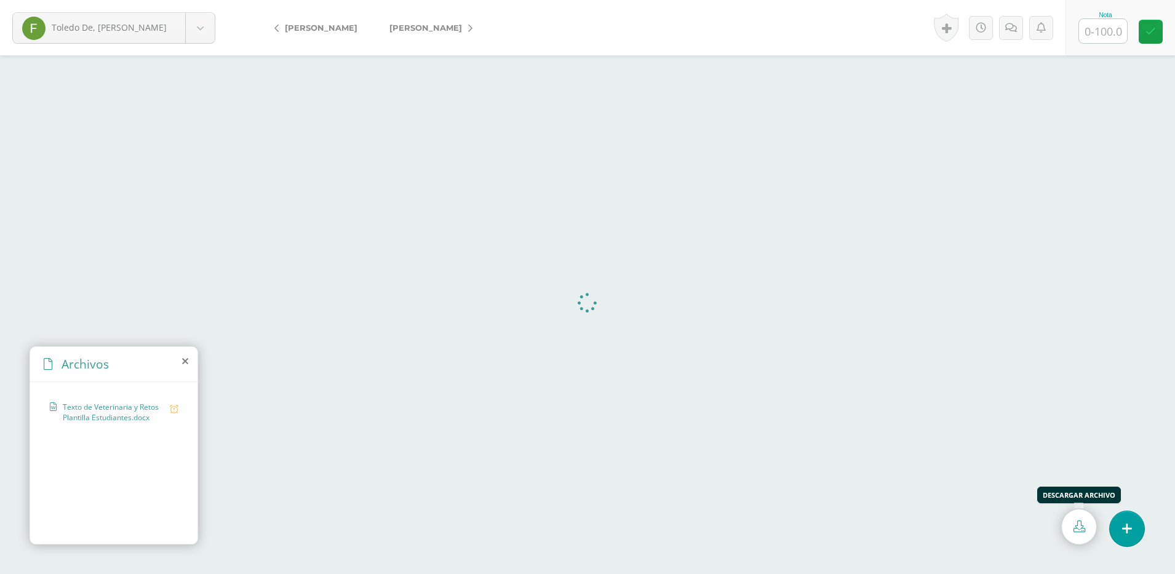
click at [1076, 530] on icon at bounding box center [1079, 526] width 12 height 12
click at [474, 33] on link "[PERSON_NAME]" at bounding box center [427, 28] width 109 height 30
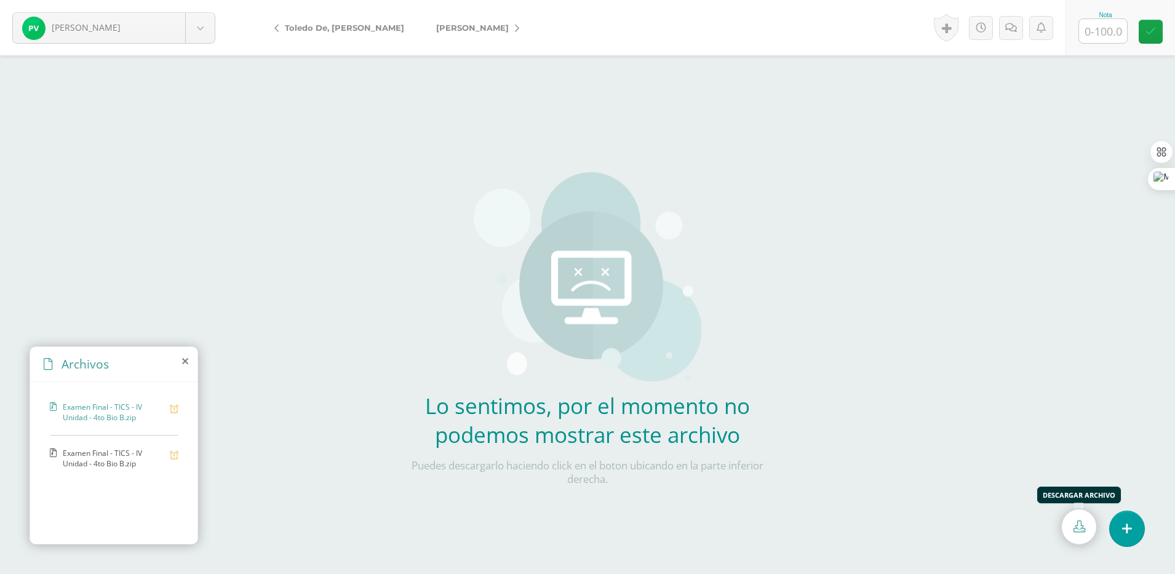
click at [1084, 533] on link at bounding box center [1079, 526] width 34 height 35
click at [133, 461] on span "Examen Final - TICS - IV Unidad - 4to Bio B.zip" at bounding box center [113, 458] width 101 height 21
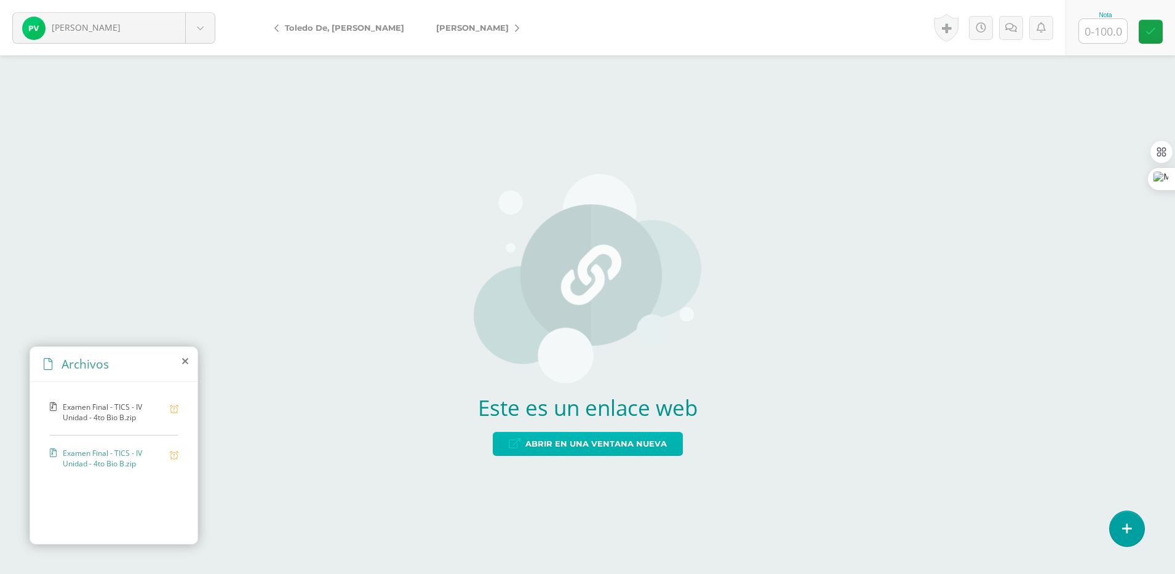
click at [630, 448] on span "Abrir en una ventana nueva" at bounding box center [595, 443] width 141 height 23
click at [469, 119] on div "Este es un enlace web Abrir en una ventana nueva" at bounding box center [587, 314] width 1175 height 518
click at [486, 31] on link "Vasquez, Ekerin" at bounding box center [474, 28] width 109 height 30
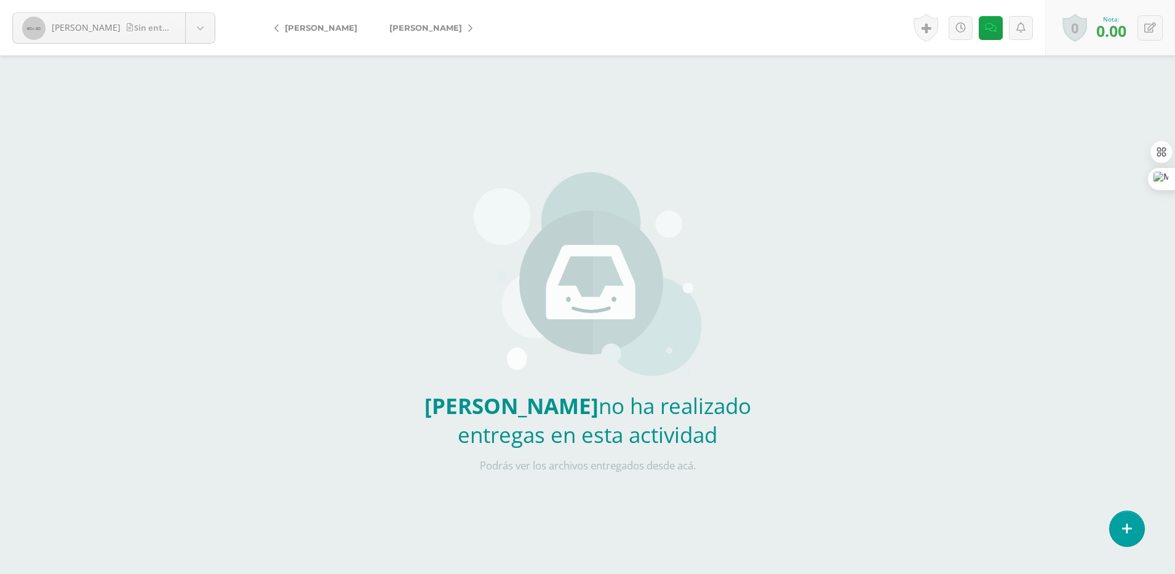
click at [432, 34] on link "[PERSON_NAME]" at bounding box center [427, 28] width 109 height 30
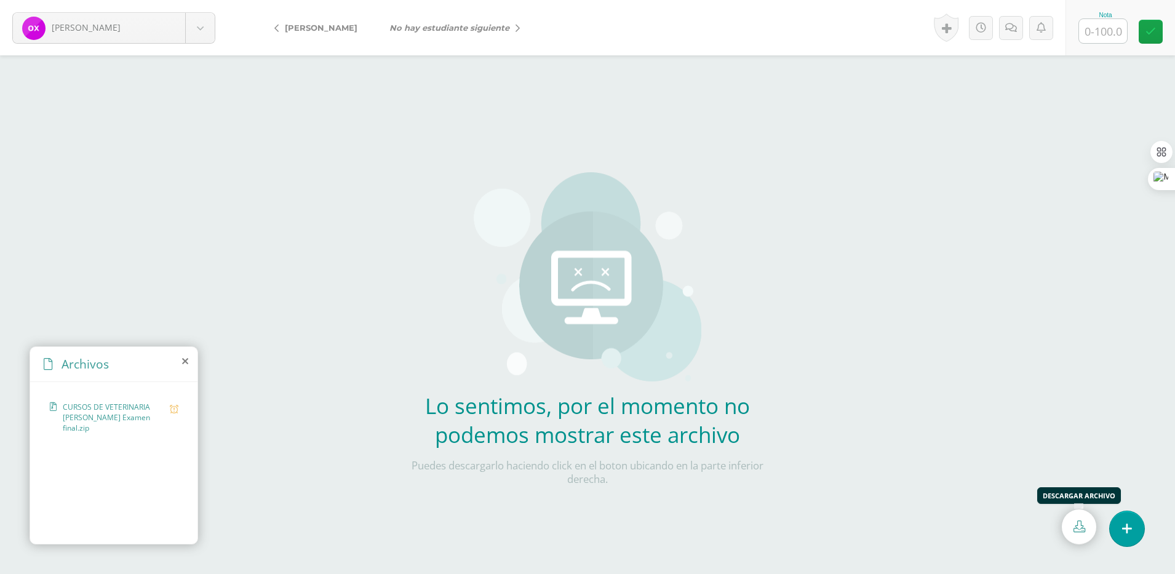
click at [1069, 534] on link at bounding box center [1079, 526] width 34 height 35
click at [622, 89] on div "Lo sentimos, por el momento no podemos mostrar este archivo Puedes descargarlo …" at bounding box center [587, 262] width 363 height 525
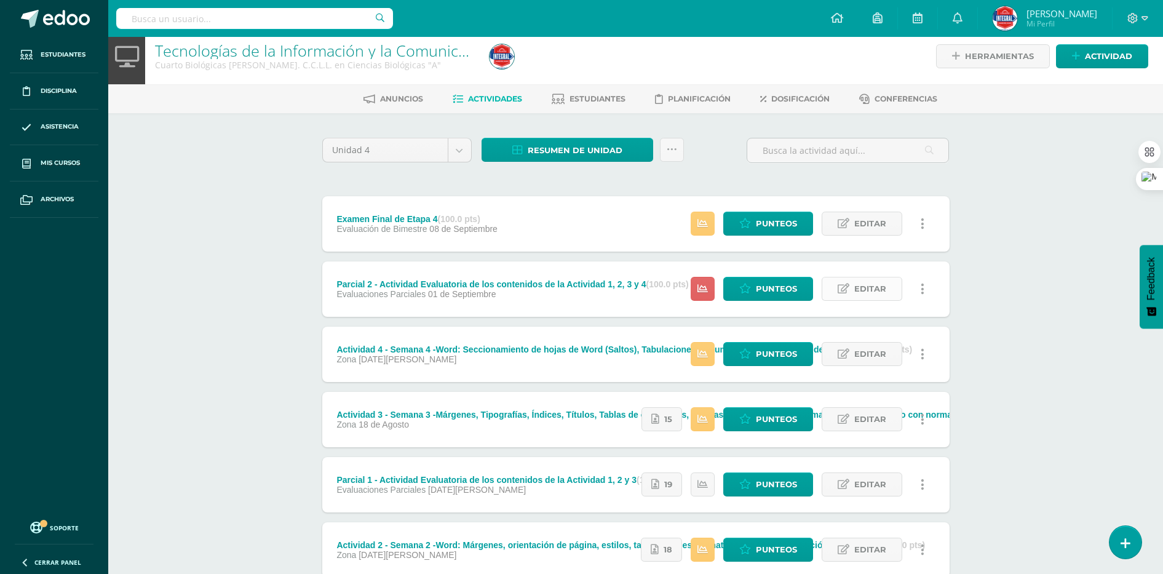
scroll to position [6, 0]
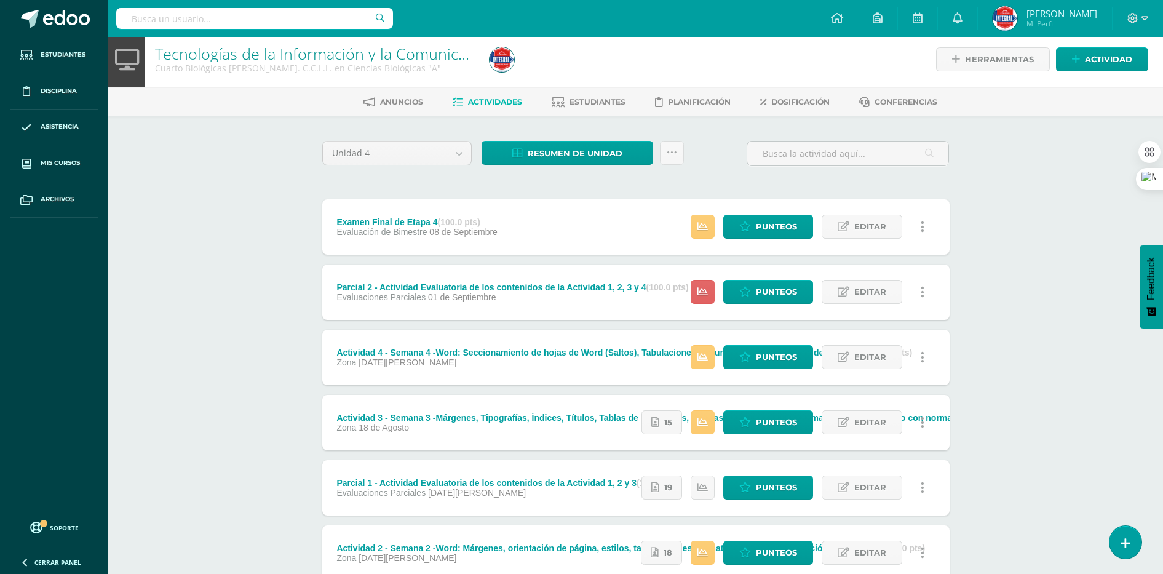
drag, startPoint x: 793, startPoint y: 226, endPoint x: 998, endPoint y: 184, distance: 209.8
click at [998, 184] on div "Tecnologías de la Información y la Comunicación I Cuarto Biológicas Bach. C.C.L…" at bounding box center [635, 379] width 1055 height 696
click at [865, 230] on span "Editar" at bounding box center [870, 226] width 32 height 23
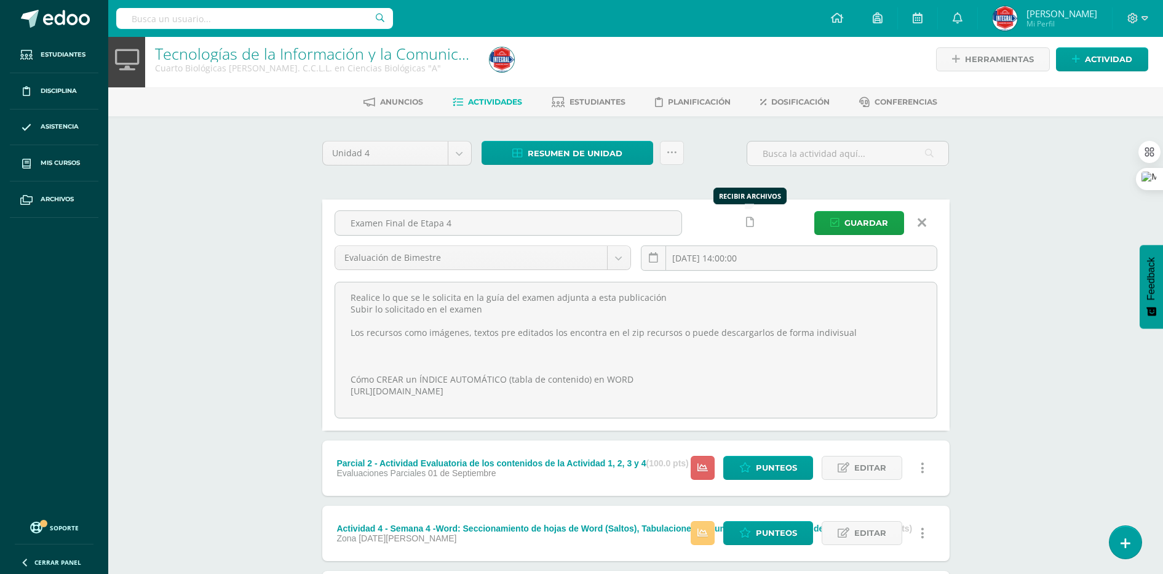
click at [750, 224] on icon at bounding box center [750, 222] width 8 height 10
click at [861, 224] on span "Guardar" at bounding box center [866, 223] width 44 height 23
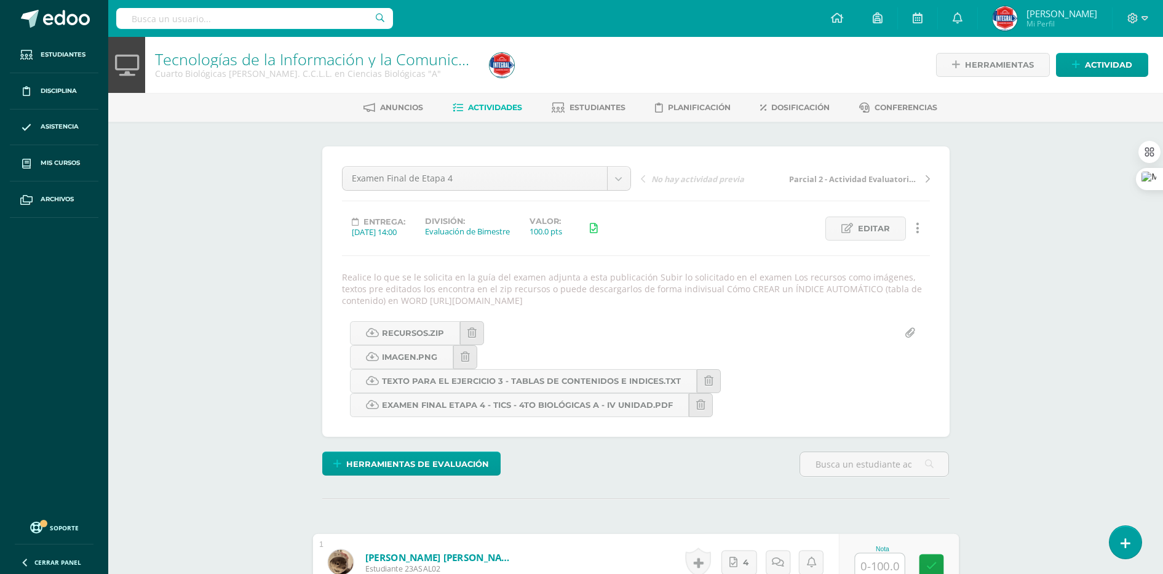
click at [872, 225] on span "Editar" at bounding box center [874, 228] width 32 height 23
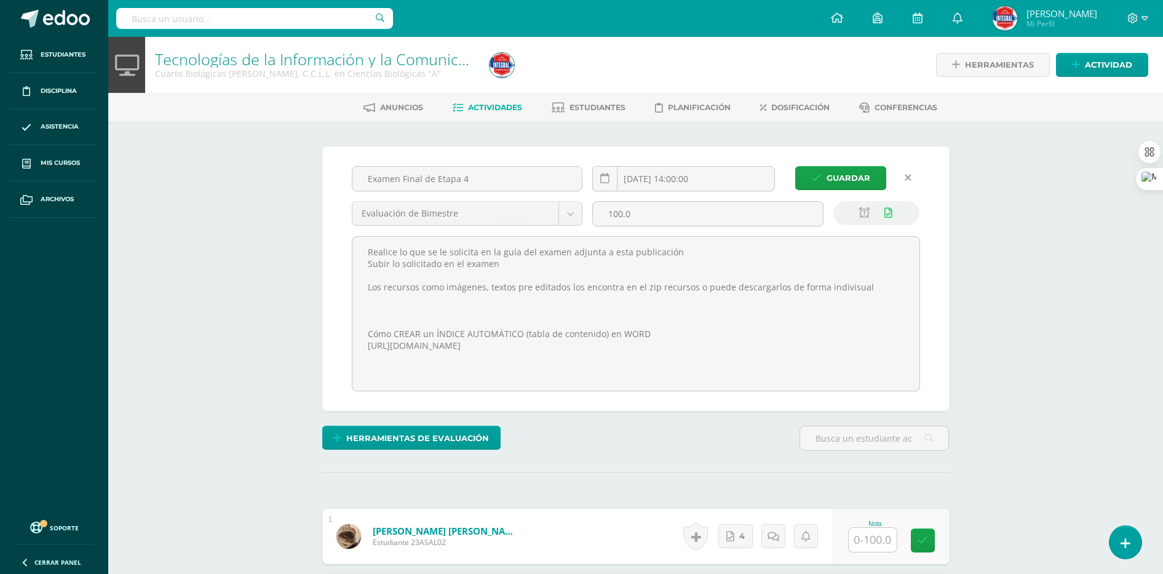
click at [909, 186] on link at bounding box center [908, 178] width 24 height 24
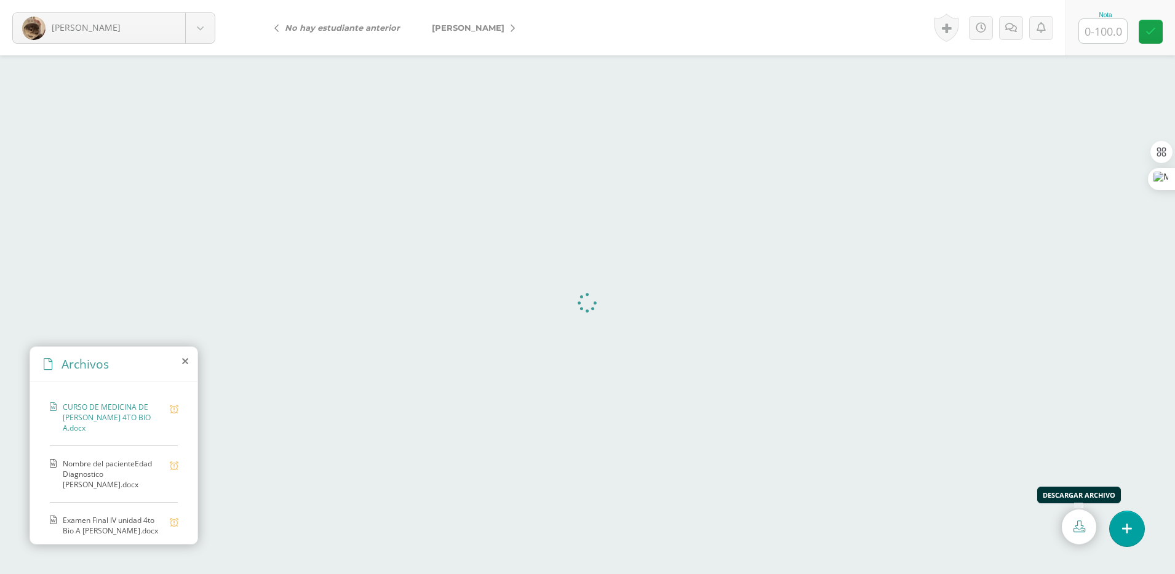
click at [1079, 531] on icon at bounding box center [1079, 526] width 12 height 12
click at [117, 466] on span "Nombre del pacienteEdad Diagnostico [PERSON_NAME].docx" at bounding box center [113, 473] width 101 height 31
click at [1071, 528] on link at bounding box center [1079, 526] width 34 height 35
click at [103, 460] on span "Examen Final IV unidad 4to Bio A Damaris Aguilar.docx" at bounding box center [113, 470] width 101 height 21
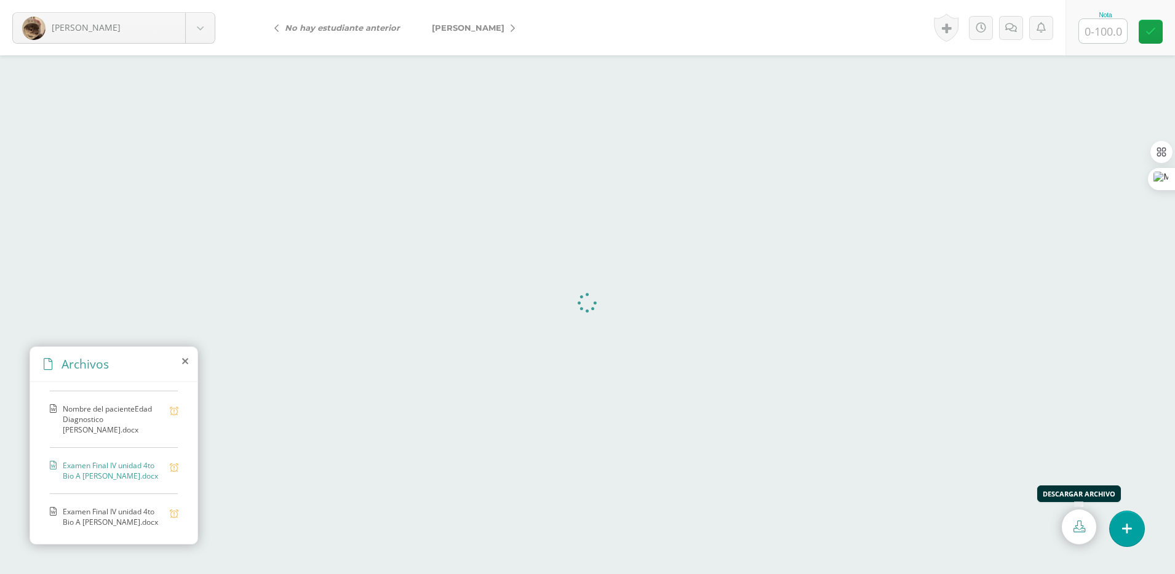
click at [1068, 531] on link at bounding box center [1079, 526] width 34 height 35
click at [106, 512] on span "Examen Final IV unidad 4to Bio A Damaris Aguilar.docx" at bounding box center [113, 516] width 101 height 21
click at [1082, 526] on icon at bounding box center [1079, 526] width 12 height 12
click at [497, 28] on span "[PERSON_NAME]" at bounding box center [468, 28] width 73 height 10
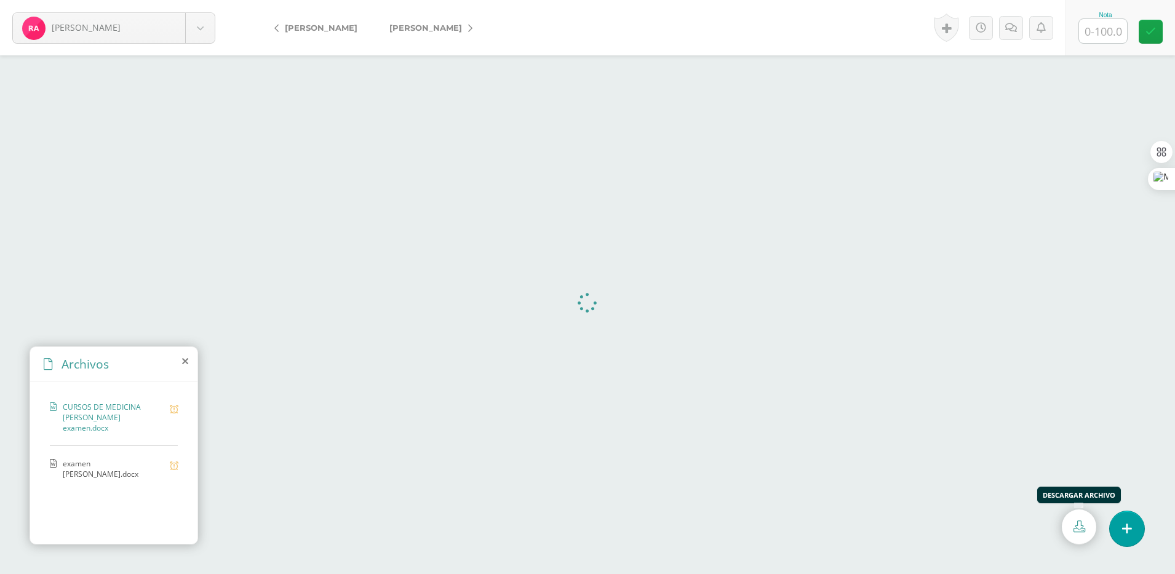
click at [1086, 525] on link at bounding box center [1079, 526] width 34 height 35
click at [81, 466] on span "examen [PERSON_NAME].docx" at bounding box center [113, 468] width 101 height 21
click at [1085, 529] on link at bounding box center [1079, 526] width 34 height 35
click at [449, 28] on link "[PERSON_NAME]" at bounding box center [427, 28] width 109 height 30
click at [1071, 531] on link at bounding box center [1079, 526] width 34 height 35
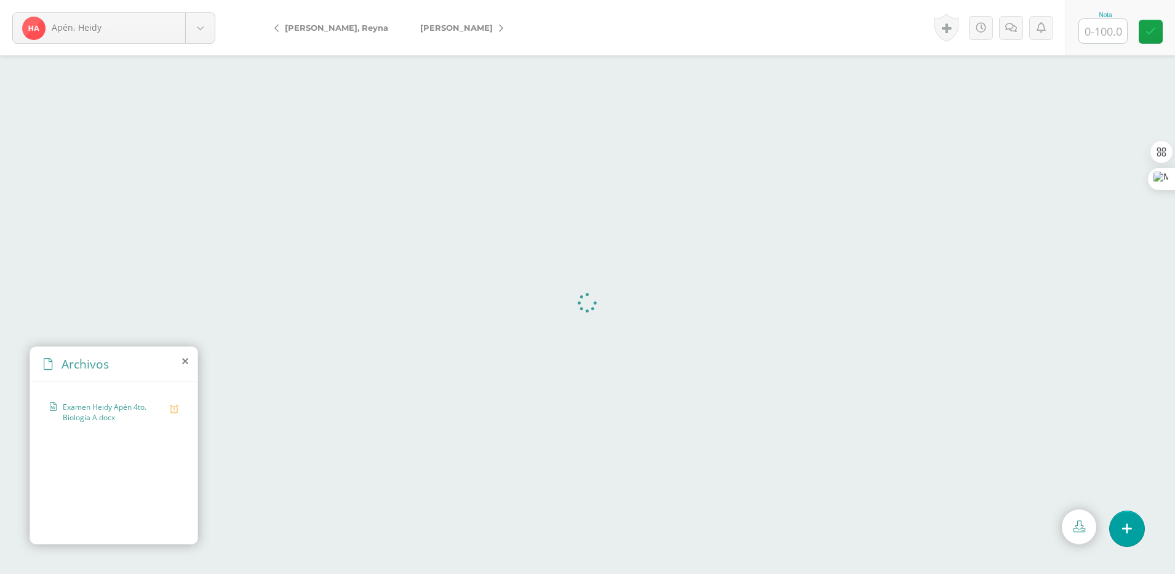
click at [499, 30] on icon at bounding box center [501, 28] width 4 height 9
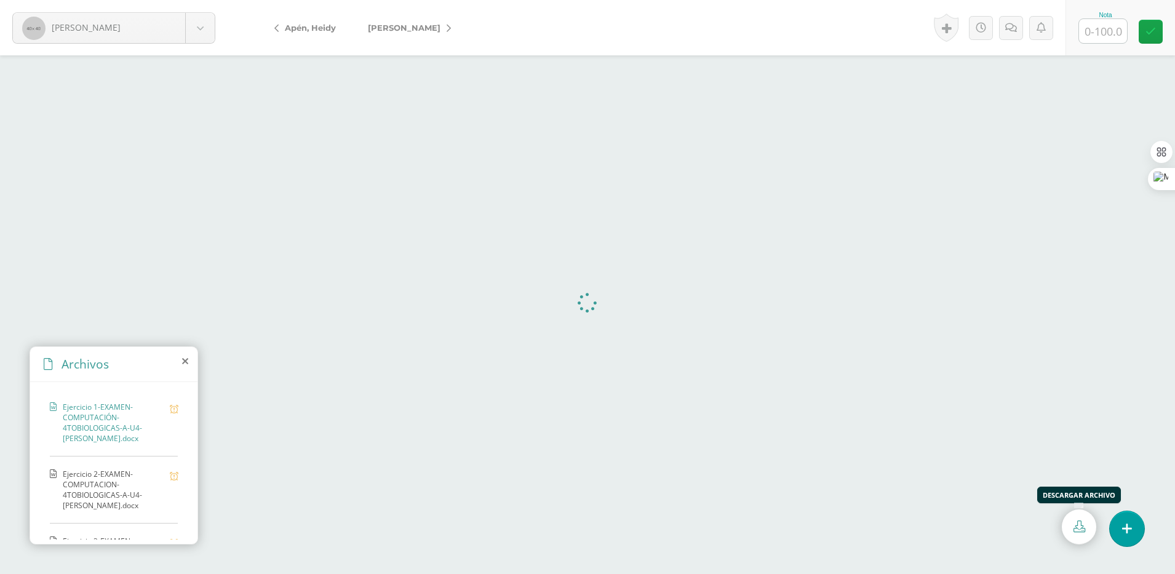
click at [1065, 536] on link at bounding box center [1079, 526] width 34 height 35
click at [122, 491] on span "Ejercicio 2-EXAMEN-COMPUTACION-4TOBIOLOGICAS-A-U4-Stephanie Aragón.docx" at bounding box center [113, 490] width 101 height 42
click at [1076, 526] on icon at bounding box center [1079, 526] width 12 height 12
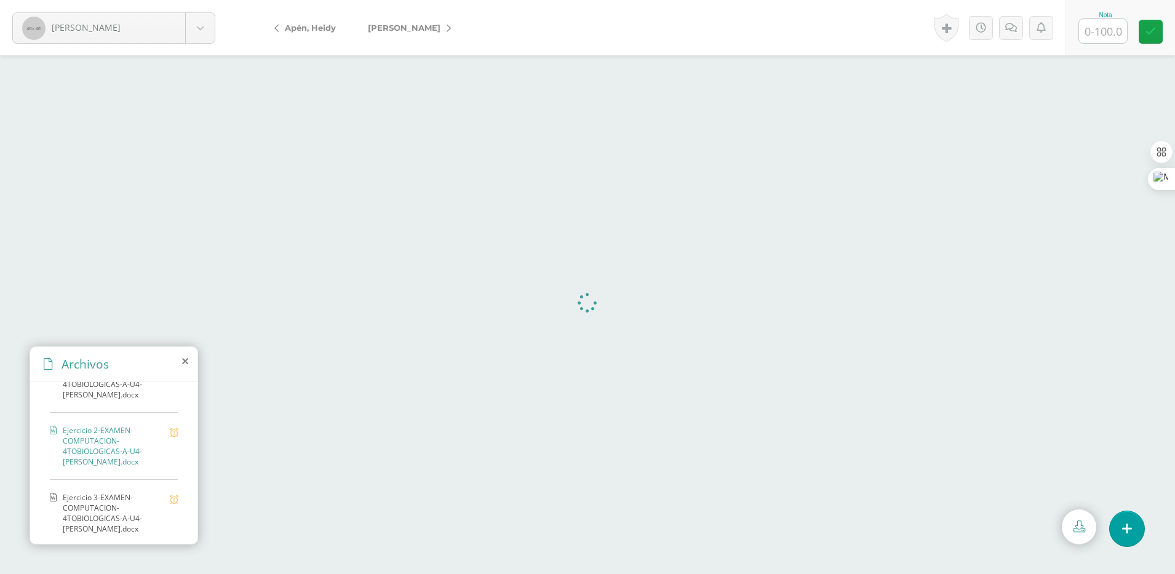
scroll to position [50, 0]
click at [121, 504] on span "Ejercicio 3-EXAMEN-COMPUTACION-4TOBIOLOGICAS-A-U4-Stephanie Aragón.docx" at bounding box center [113, 506] width 101 height 42
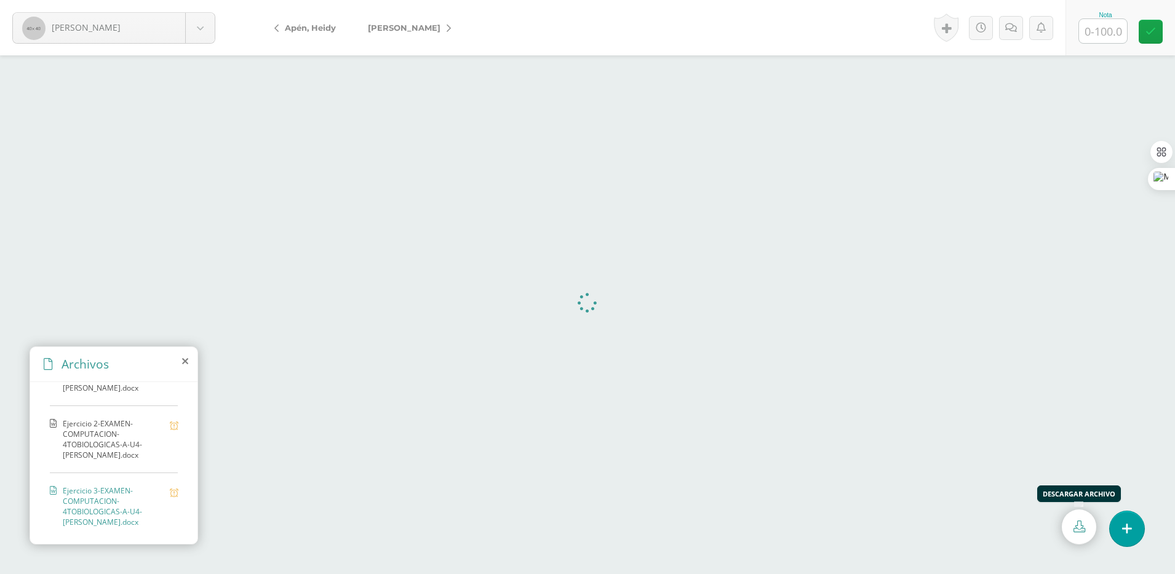
click at [1080, 531] on icon at bounding box center [1079, 526] width 12 height 12
click at [437, 37] on link "[PERSON_NAME]" at bounding box center [406, 28] width 109 height 30
click at [1083, 526] on icon at bounding box center [1079, 526] width 12 height 12
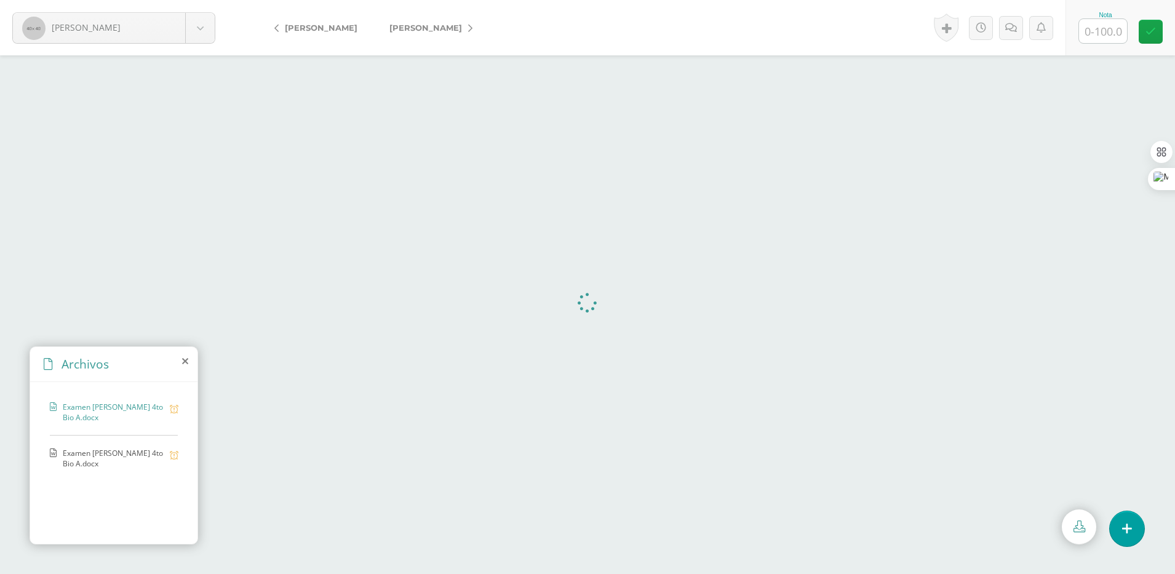
click at [125, 452] on span "Examen [PERSON_NAME] 4to Bio A.docx" at bounding box center [113, 458] width 101 height 21
click at [1082, 536] on link at bounding box center [1079, 526] width 34 height 35
click at [482, 27] on link "[PERSON_NAME]" at bounding box center [427, 28] width 109 height 30
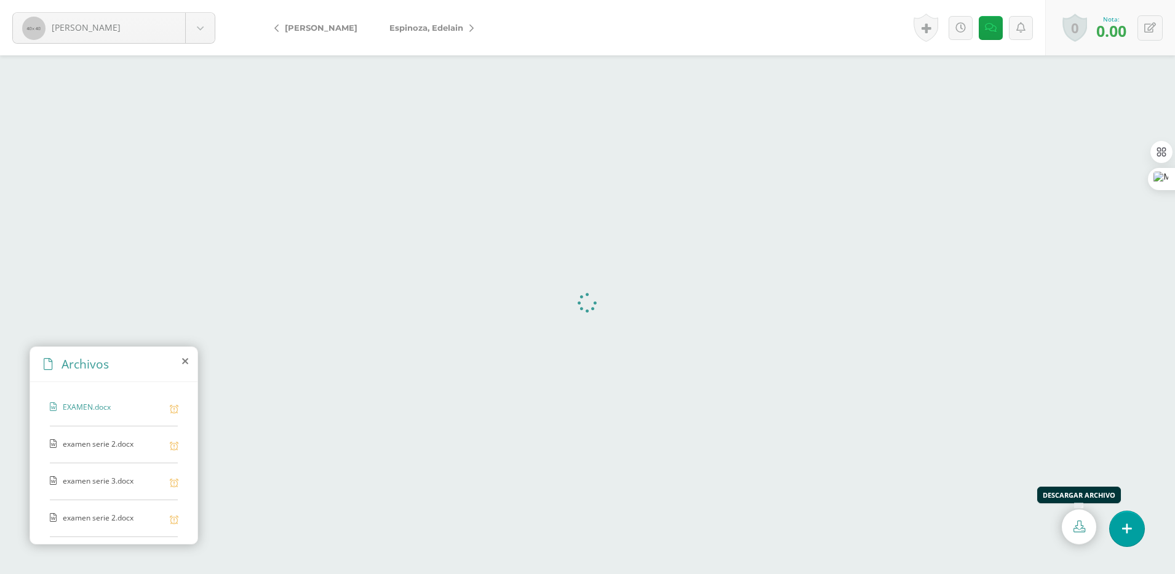
click at [1068, 528] on link at bounding box center [1079, 526] width 34 height 35
click at [109, 446] on span "examen serie 2.docx" at bounding box center [113, 445] width 101 height 12
click at [1070, 525] on link at bounding box center [1079, 526] width 34 height 35
click at [125, 488] on div "examen serie 3.docx" at bounding box center [114, 487] width 128 height 25
click at [1076, 522] on icon at bounding box center [1079, 526] width 12 height 12
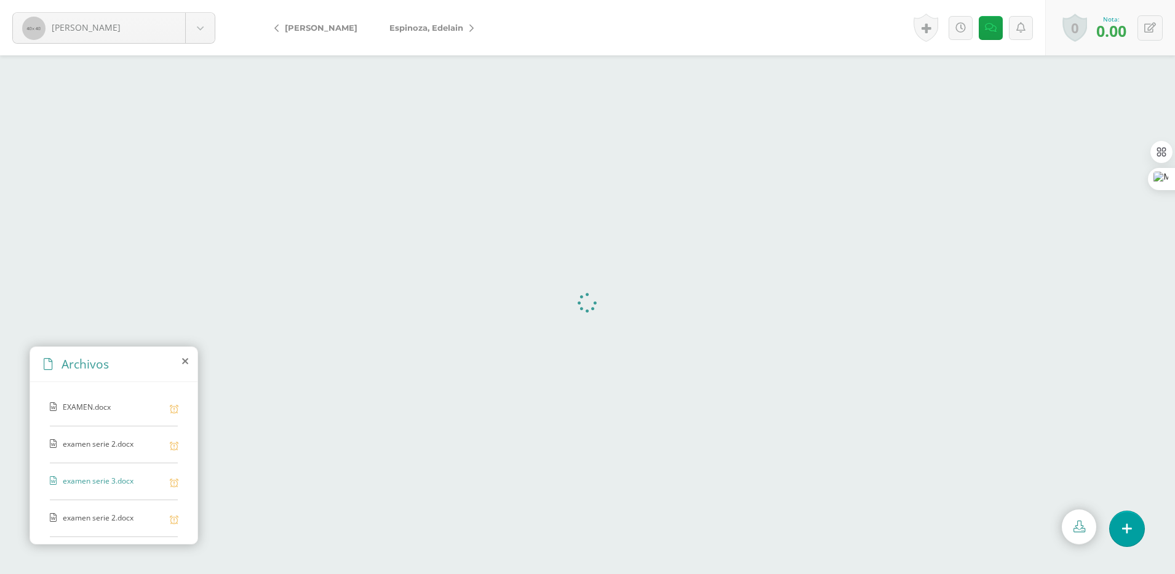
scroll to position [71, 0]
click at [91, 452] on span "examen serie 2.docx" at bounding box center [113, 448] width 101 height 12
click at [1075, 528] on icon at bounding box center [1079, 526] width 12 height 12
click at [112, 488] on span "examen serie 3.docx" at bounding box center [113, 484] width 101 height 12
click at [1070, 518] on link at bounding box center [1079, 526] width 34 height 35
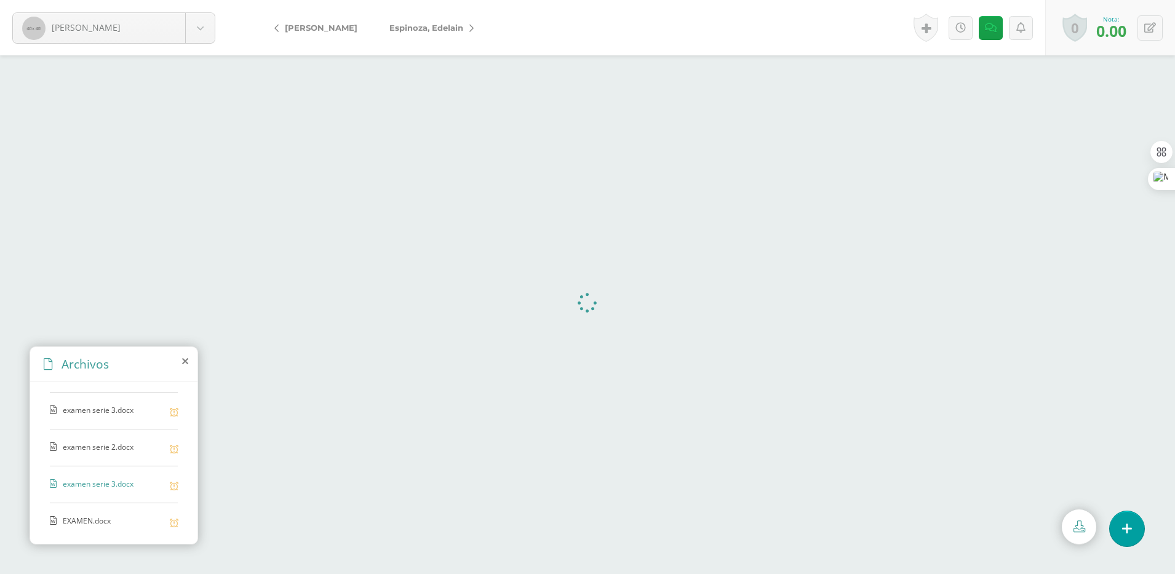
click at [87, 521] on span "EXAMEN.docx" at bounding box center [113, 521] width 101 height 12
click at [1067, 526] on link at bounding box center [1079, 526] width 34 height 35
click at [461, 29] on link "Espinoza, Edelain" at bounding box center [428, 28] width 110 height 30
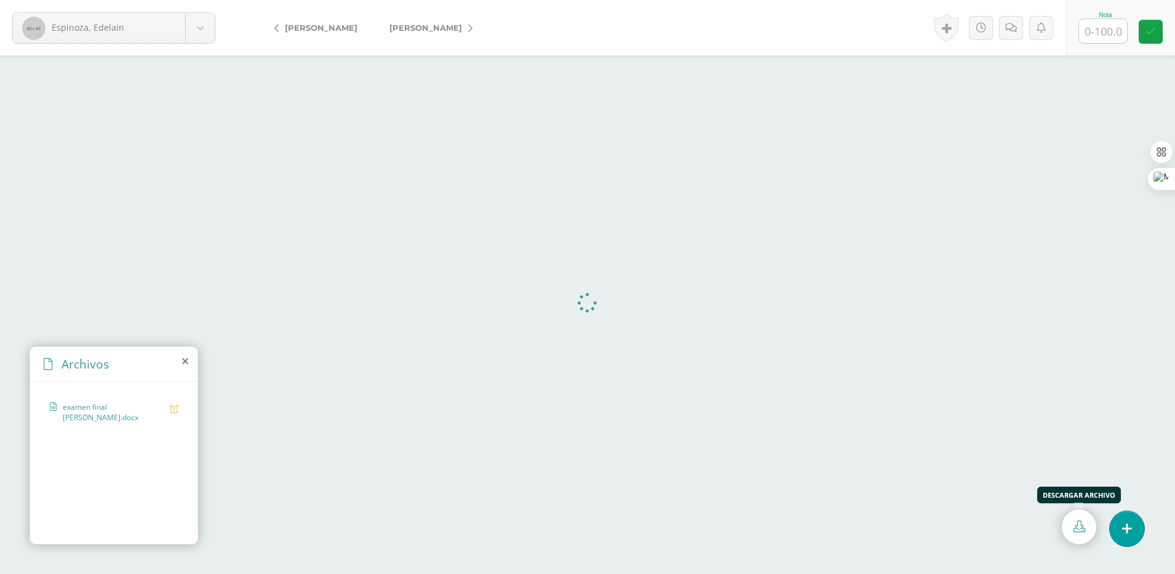
click at [1078, 528] on icon at bounding box center [1079, 526] width 12 height 12
click at [742, 21] on form "[PERSON_NAME], [PERSON_NAME], [GEOGRAPHIC_DATA][PERSON_NAME], [PERSON_NAME][GEO…" at bounding box center [587, 27] width 1175 height 55
click at [468, 32] on icon at bounding box center [470, 28] width 4 height 9
click at [1082, 531] on icon at bounding box center [1079, 526] width 12 height 12
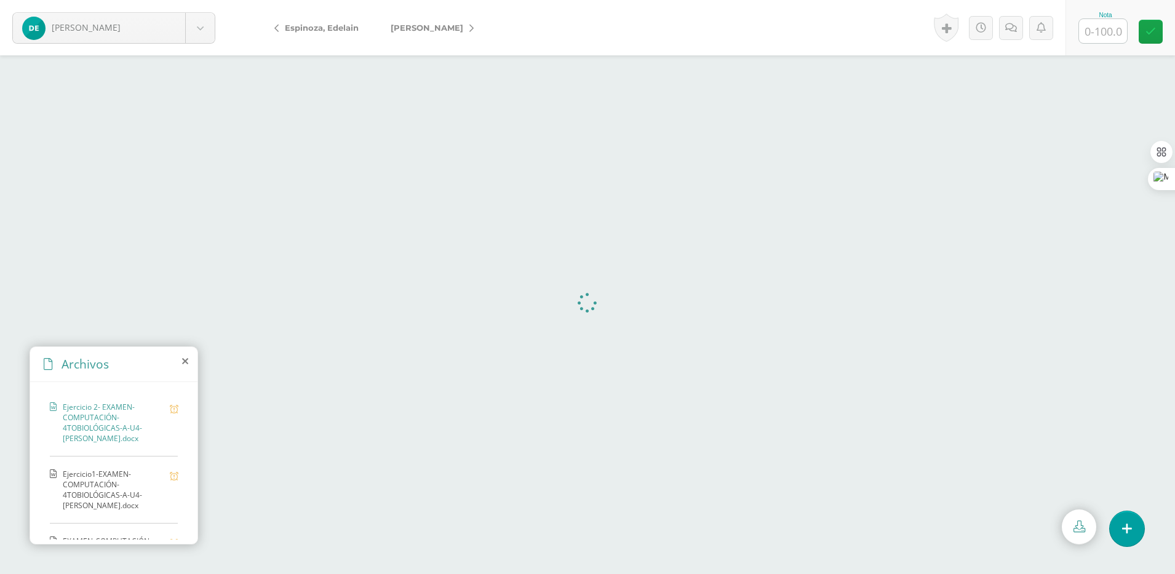
click at [100, 487] on span "Ejercicio1-EXAMEN-COMPUTACIÓN-4TOBIOLÓGICAS-A-U4-[PERSON_NAME].docx" at bounding box center [113, 490] width 101 height 42
click at [1074, 526] on icon at bounding box center [1079, 526] width 12 height 12
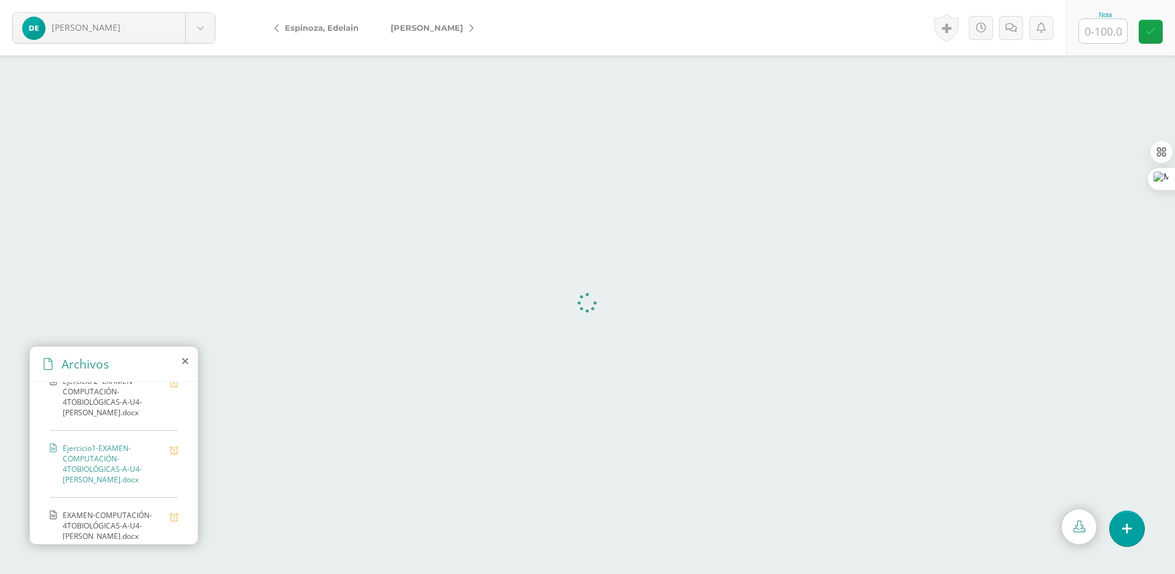
scroll to position [40, 0]
click at [117, 503] on span "EXAMEN-COMPUTACIÓN-4TOBIOLÓGICAS-A-U4-Diana Estrada.docx" at bounding box center [113, 511] width 101 height 31
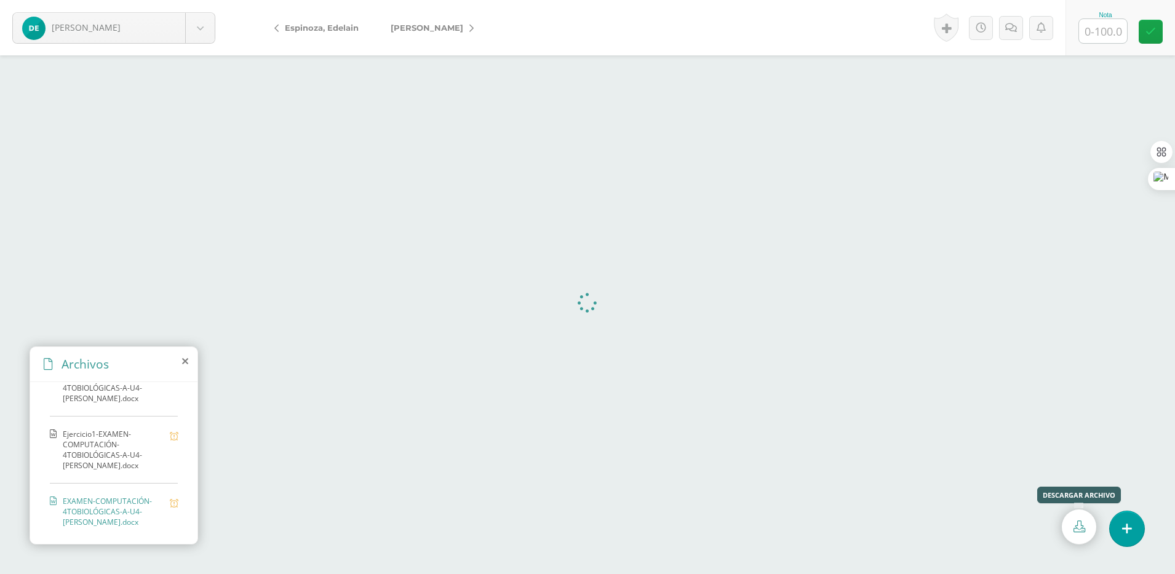
drag, startPoint x: 231, startPoint y: 472, endPoint x: 1071, endPoint y: 525, distance: 841.8
click at [1071, 525] on link at bounding box center [1079, 526] width 34 height 35
click at [473, 32] on icon at bounding box center [471, 28] width 4 height 9
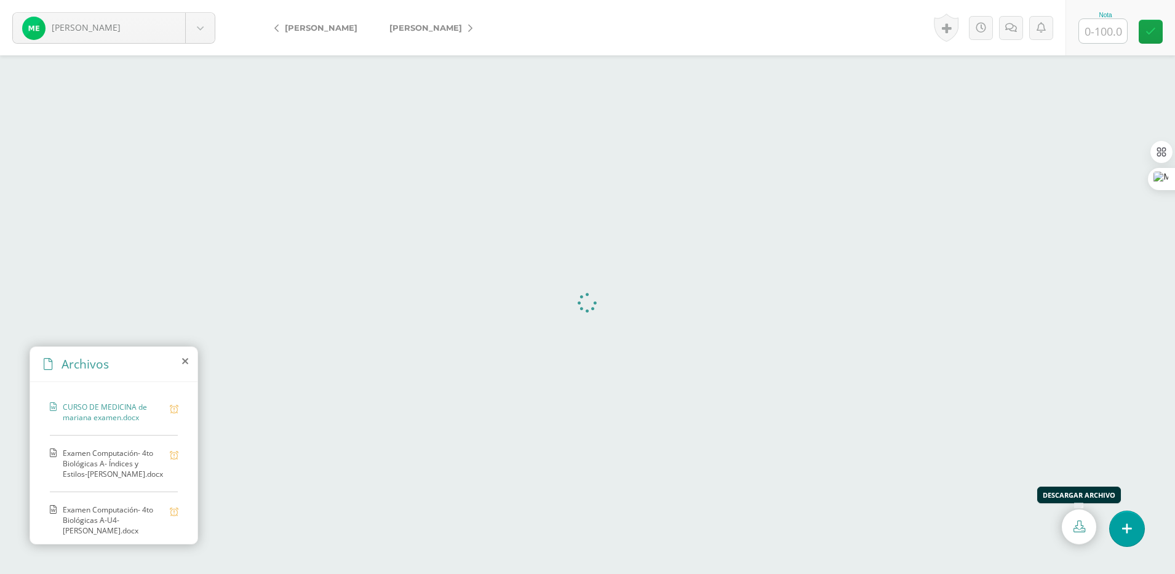
click at [1080, 520] on icon at bounding box center [1079, 526] width 12 height 12
click at [114, 454] on span "Examen Computación- 4to Biológicas A- Índices y Estilos-[PERSON_NAME].docx" at bounding box center [113, 463] width 101 height 31
click at [1073, 528] on icon at bounding box center [1079, 526] width 12 height 12
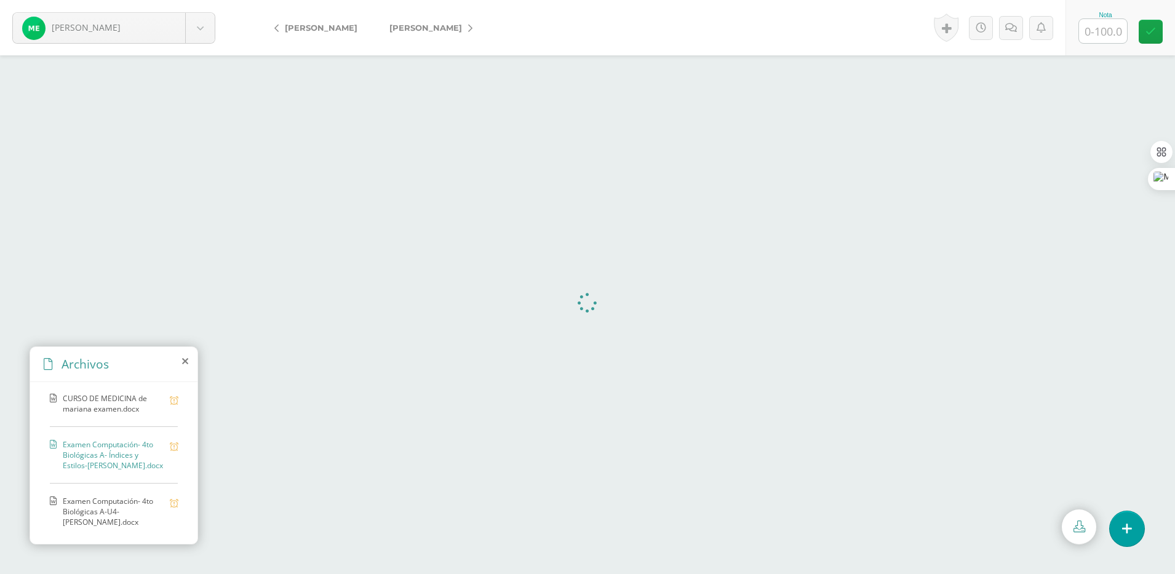
click at [131, 499] on span "Examen Computación- 4to Biológicas A-U4- [PERSON_NAME].docx" at bounding box center [113, 511] width 101 height 31
click at [1076, 525] on icon at bounding box center [1079, 526] width 12 height 12
click at [447, 31] on link "[PERSON_NAME]" at bounding box center [427, 28] width 109 height 30
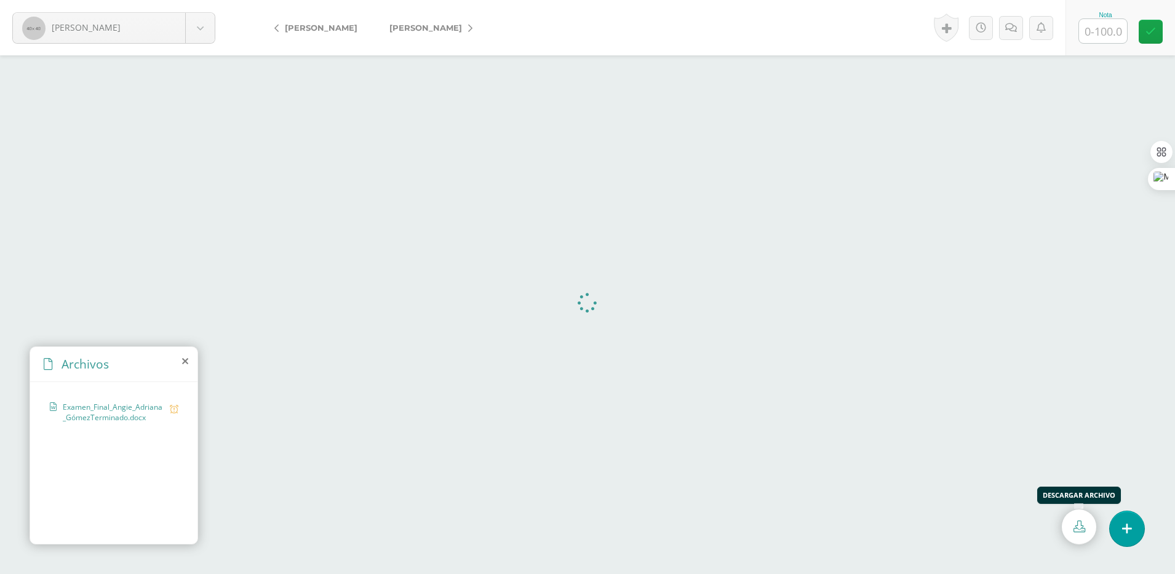
click at [1071, 527] on link at bounding box center [1079, 526] width 34 height 35
click at [466, 33] on link "[PERSON_NAME]" at bounding box center [427, 28] width 109 height 30
click at [1071, 528] on link at bounding box center [1079, 526] width 34 height 35
click at [86, 449] on span "Curso medicina [PERSON_NAME] 4to bio a.docx" at bounding box center [113, 463] width 101 height 31
click at [1071, 531] on link at bounding box center [1079, 526] width 34 height 35
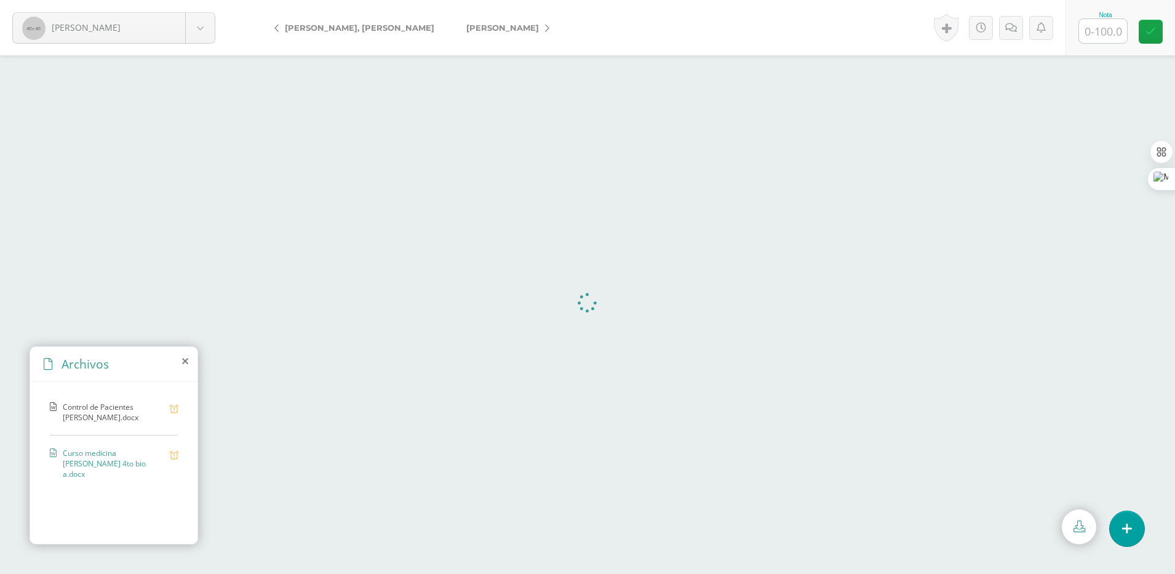
click at [486, 26] on link "[PERSON_NAME] De, [PERSON_NAME]" at bounding box center [504, 28] width 109 height 30
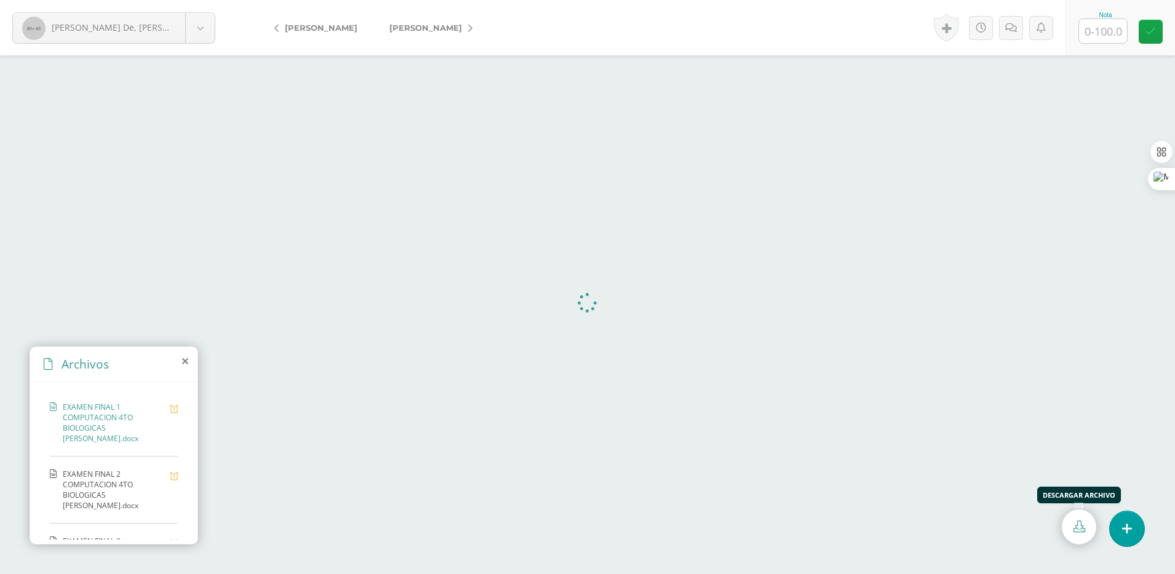
click at [1078, 530] on icon at bounding box center [1079, 526] width 12 height 12
click at [98, 483] on span "EXAMEN FINAL 2 COMPUTACION 4TO BIOLOGICAS [PERSON_NAME].docx" at bounding box center [113, 490] width 101 height 42
click at [1073, 526] on icon at bounding box center [1079, 526] width 12 height 12
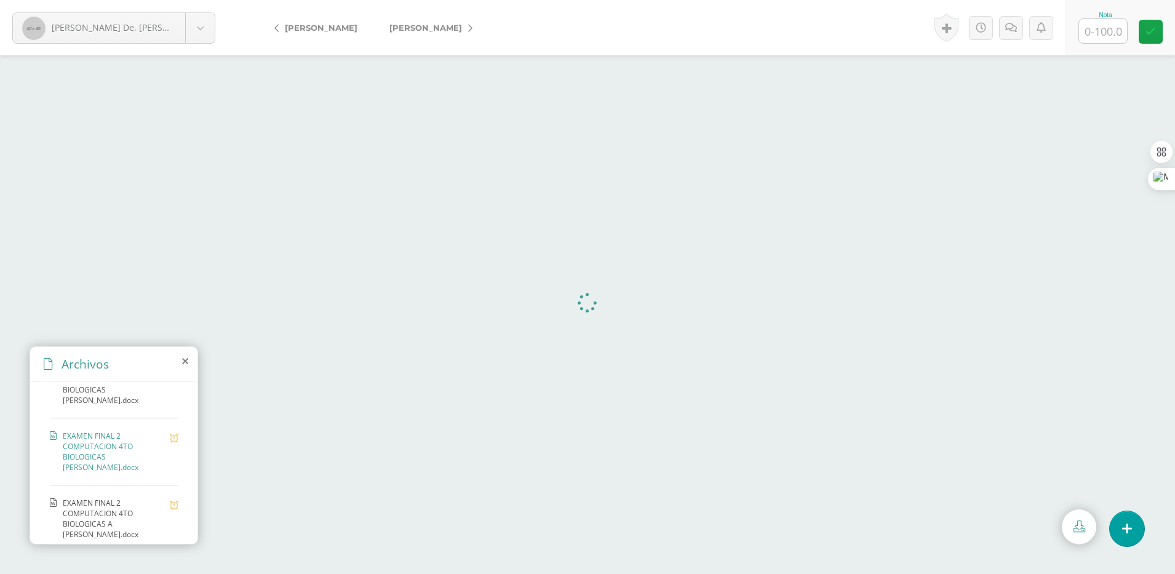
scroll to position [50, 0]
click at [119, 505] on span "EXAMEN FINAL 2 COMPUTACION 4TO BIOLOGICAS A NICOLE GUTIERREZ.docx" at bounding box center [113, 506] width 101 height 42
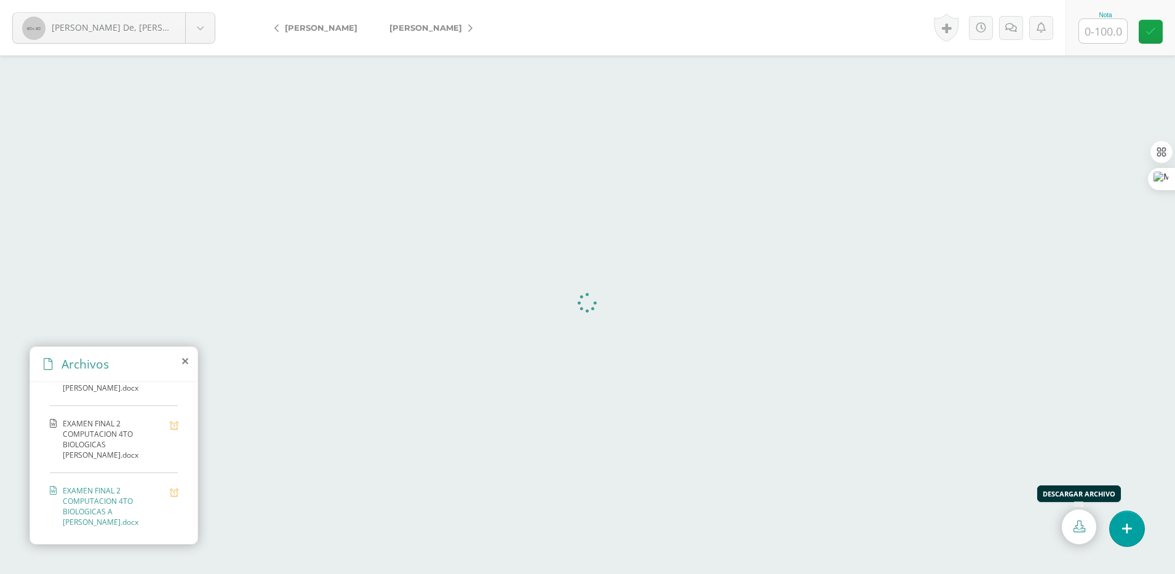
click at [1066, 528] on link at bounding box center [1079, 526] width 34 height 35
click at [451, 28] on link "[PERSON_NAME]" at bounding box center [427, 28] width 109 height 30
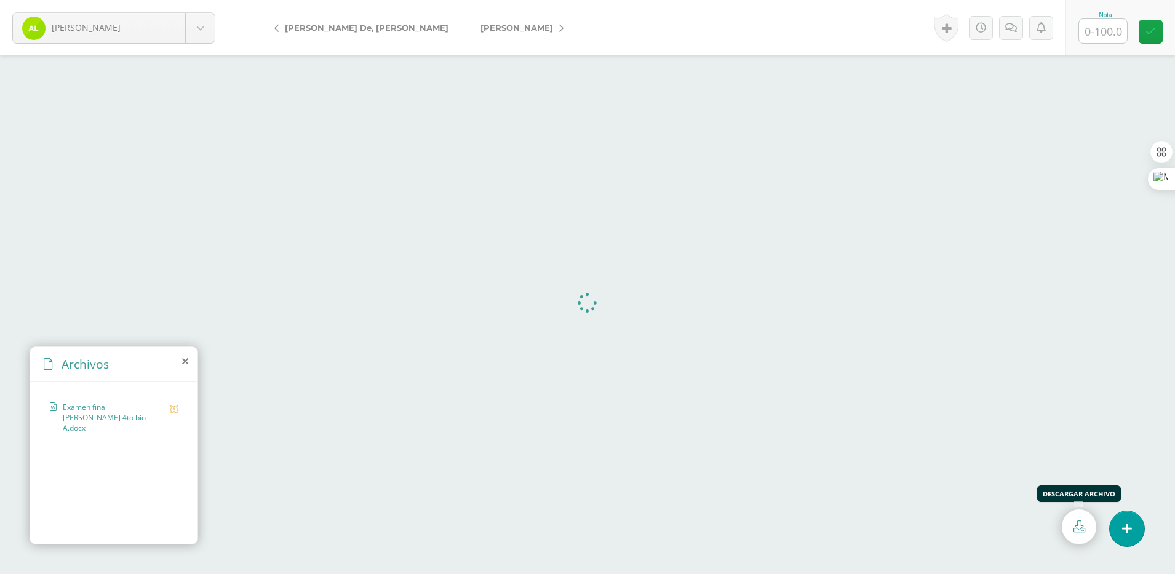
click at [1070, 526] on link at bounding box center [1079, 526] width 34 height 35
click at [559, 28] on icon at bounding box center [561, 28] width 4 height 9
click at [1084, 535] on link at bounding box center [1079, 526] width 34 height 35
click at [144, 448] on span "Natalia Lopez SERIE 1.docx" at bounding box center [113, 458] width 101 height 21
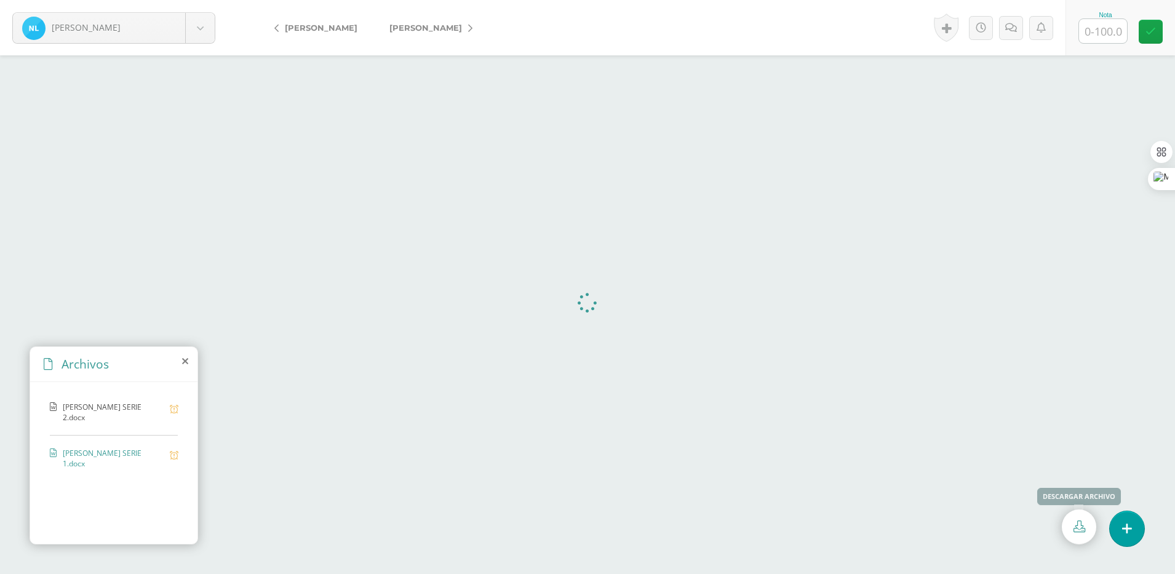
click at [1082, 530] on icon at bounding box center [1079, 526] width 12 height 12
click at [455, 30] on link "[PERSON_NAME]" at bounding box center [427, 28] width 109 height 30
click at [1076, 526] on icon at bounding box center [1079, 526] width 12 height 12
click at [106, 463] on span "Exámen Compu - 1- Dayana López Rafael.docx" at bounding box center [113, 458] width 101 height 21
click at [1080, 530] on icon at bounding box center [1079, 526] width 12 height 12
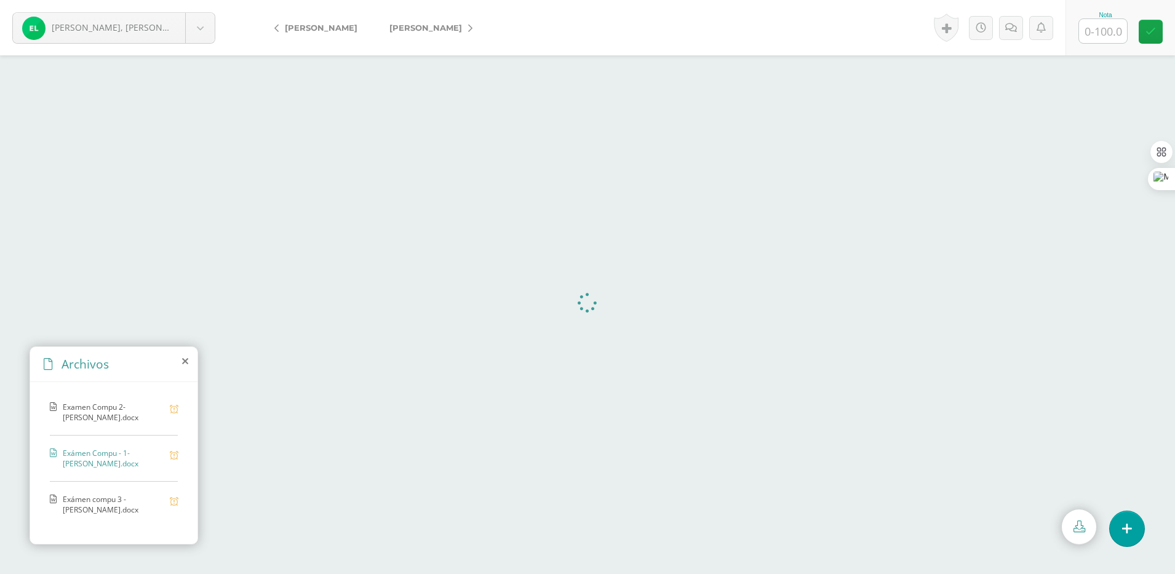
click at [114, 504] on span "Exámen compu 3 - Dayana López.docx" at bounding box center [113, 504] width 101 height 21
click at [1070, 522] on link at bounding box center [1079, 526] width 34 height 35
click at [475, 28] on link "[PERSON_NAME], [PERSON_NAME]" at bounding box center [427, 28] width 109 height 30
click at [1084, 520] on icon at bounding box center [1079, 526] width 12 height 12
click at [99, 513] on span "Ejercicio 2- EXAMEN-COMPUTACIÓN4TOBIOLOGICAS-A-U4-[PERSON_NAME] [PERSON_NAME].d…" at bounding box center [113, 500] width 101 height 42
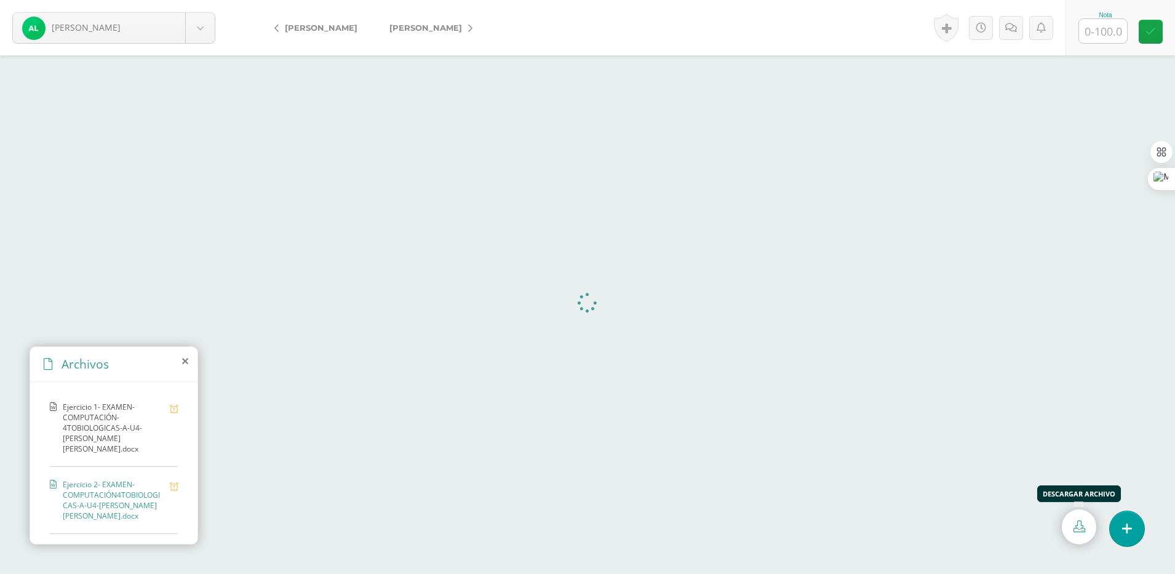
click at [1086, 529] on link at bounding box center [1079, 526] width 34 height 35
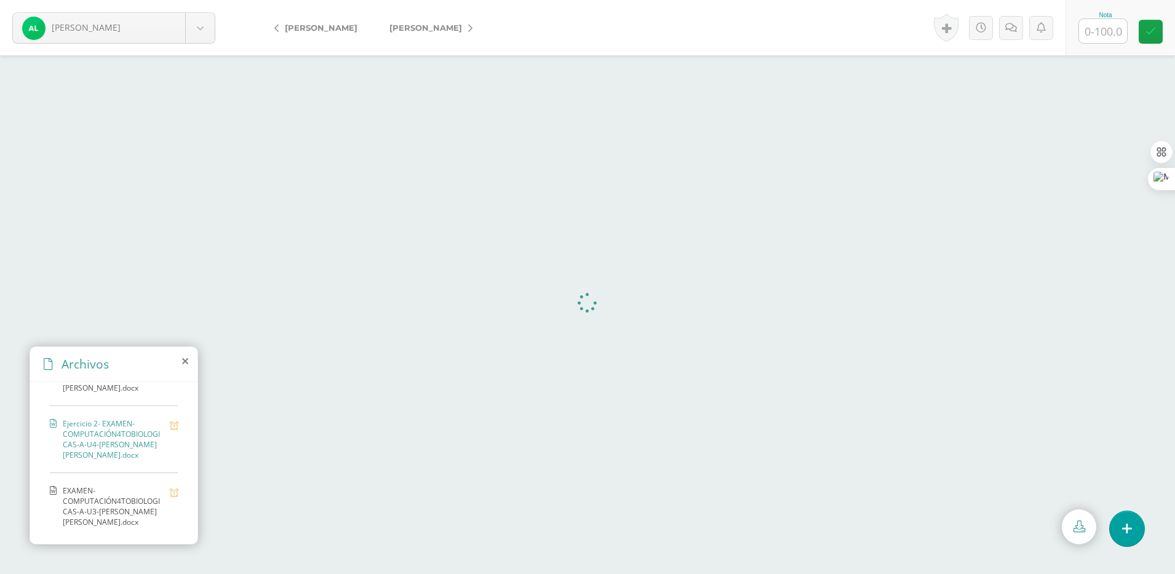
scroll to position [82, 0]
click at [102, 493] on span "EXAMEN-COMPUTACIÓN4TOBIOLOGICAS-A-U3-[PERSON_NAME] [PERSON_NAME].docx" at bounding box center [113, 506] width 101 height 42
click at [1078, 528] on icon at bounding box center [1079, 526] width 12 height 12
click at [472, 28] on icon at bounding box center [470, 28] width 4 height 9
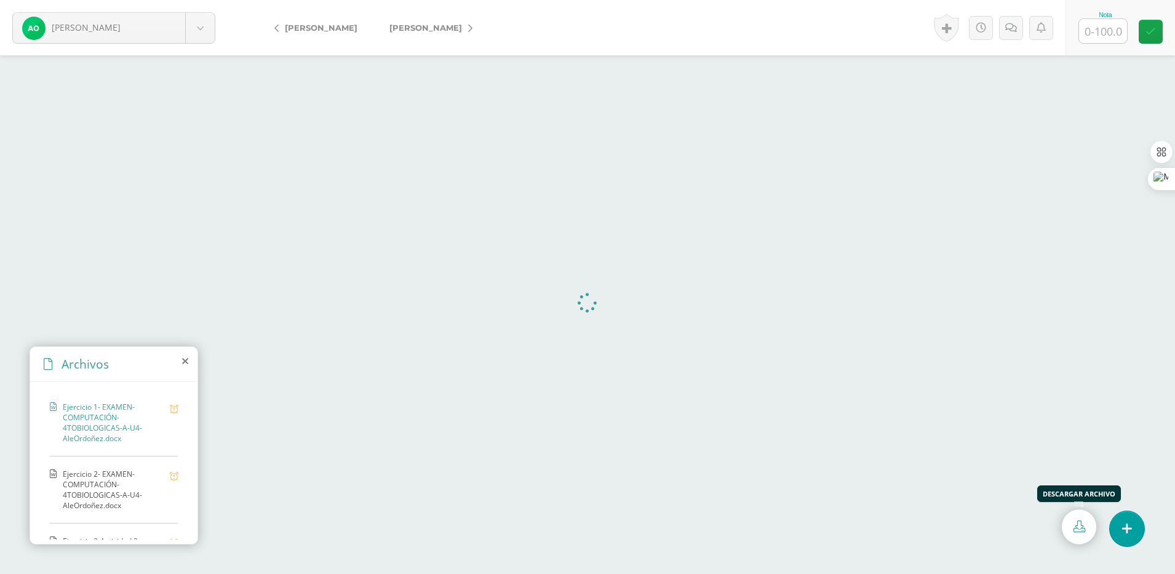
click at [1090, 519] on link at bounding box center [1079, 526] width 34 height 35
click at [121, 498] on span "Ejercicio 2- EXAMEN-COMPUTACIÓN-4TOBIOLOGICAS-A-U4-AleOrdoñez.docx" at bounding box center [113, 490] width 101 height 42
click at [1082, 526] on icon at bounding box center [1079, 526] width 12 height 12
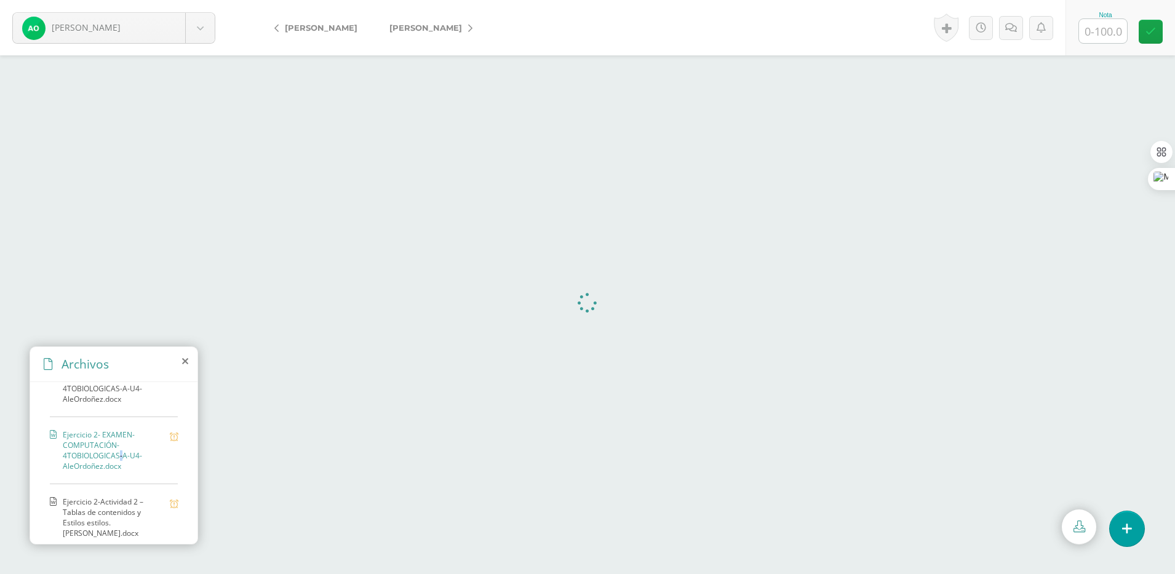
scroll to position [50, 0]
click at [120, 505] on span "Ejercicio 2-Actividad 2 – Tablas de contenidos y Estilos estilos.doc AleOrdoñez…" at bounding box center [113, 506] width 101 height 42
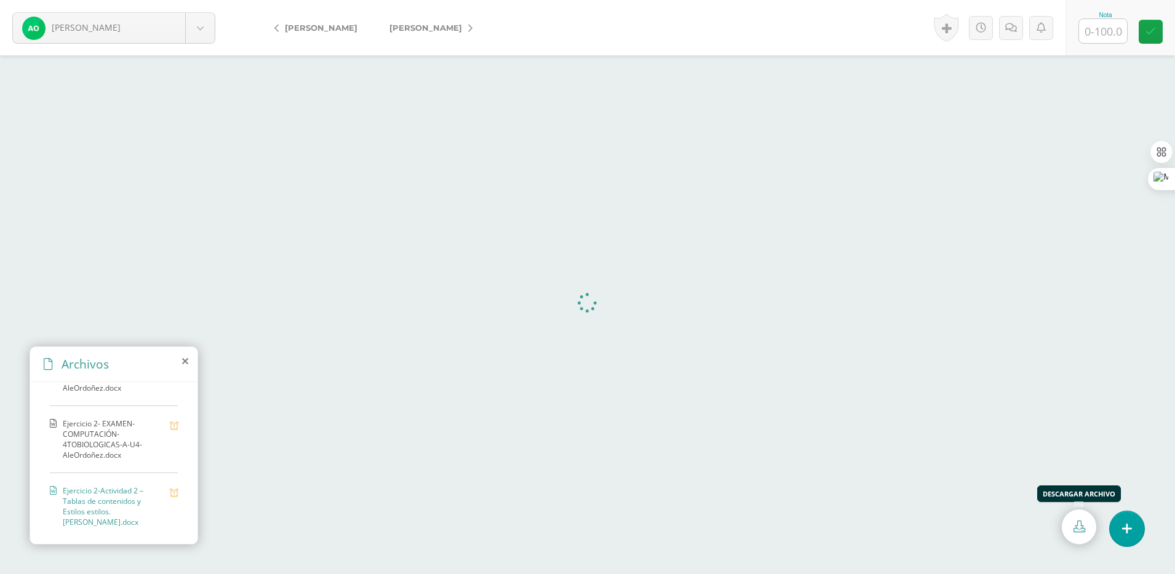
click at [1074, 530] on icon at bounding box center [1079, 526] width 12 height 12
click at [478, 31] on link "[PERSON_NAME]" at bounding box center [427, 28] width 109 height 30
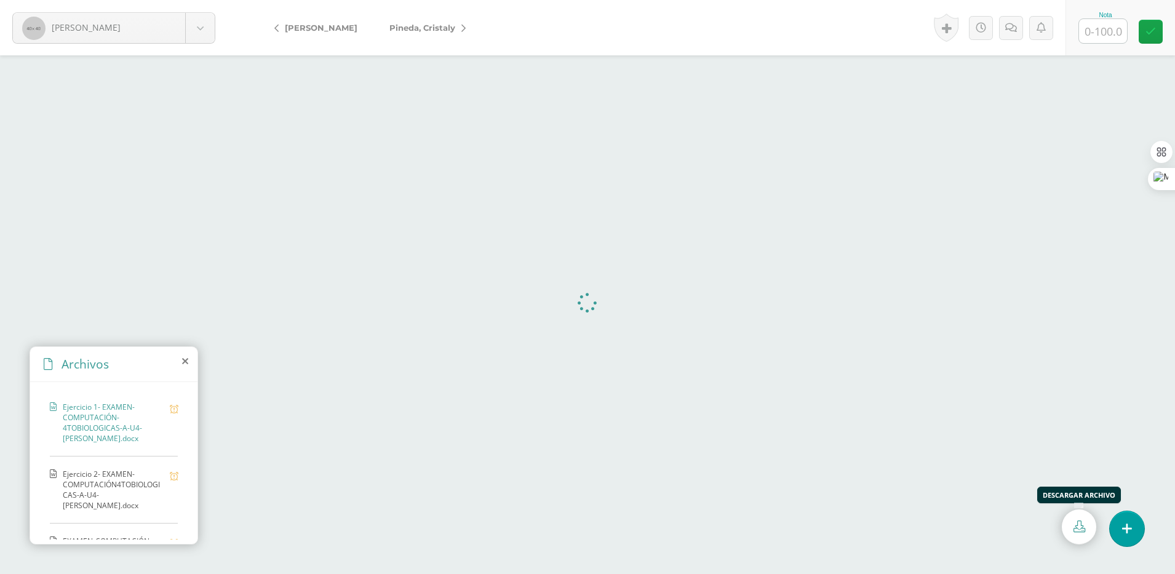
click at [1087, 522] on link at bounding box center [1079, 526] width 34 height 35
click at [115, 490] on span "Ejercicio 2- EXAMEN-COMPUTACIÓN4TOBIOLOGICAS-A-U4-[PERSON_NAME].docx" at bounding box center [113, 490] width 101 height 42
click at [1073, 522] on icon at bounding box center [1079, 526] width 12 height 12
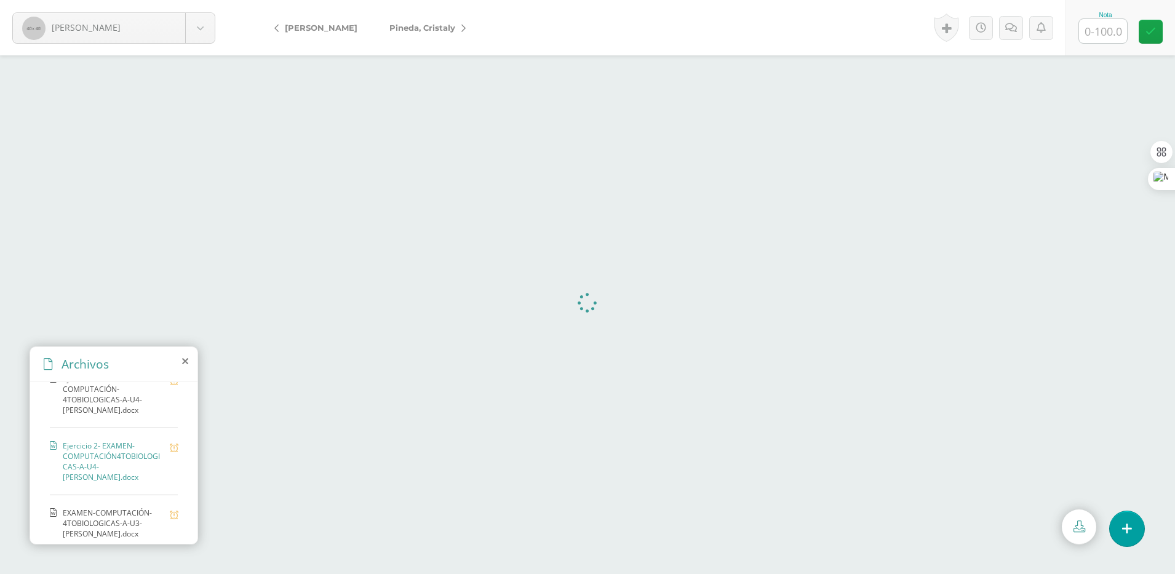
scroll to position [40, 0]
click at [141, 516] on span "EXAMEN-COMPUTACIÓN-4TOBIOLOGICAS-A-U3-[PERSON_NAME].docx" at bounding box center [113, 511] width 101 height 31
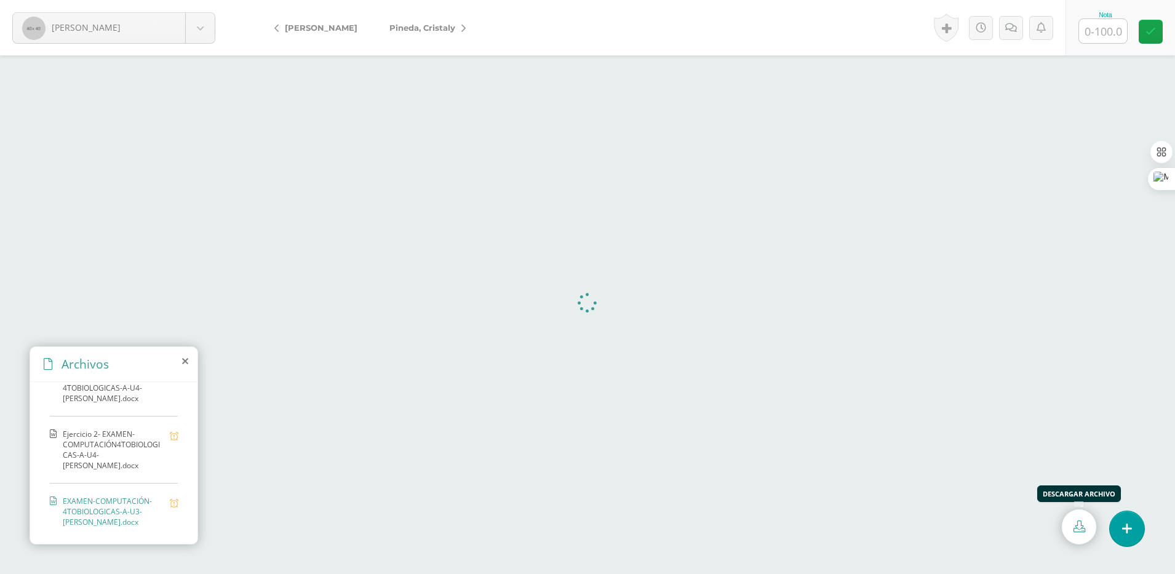
click at [1068, 526] on link at bounding box center [1079, 526] width 34 height 35
click at [471, 27] on link "Pineda, Cristaly" at bounding box center [424, 28] width 102 height 30
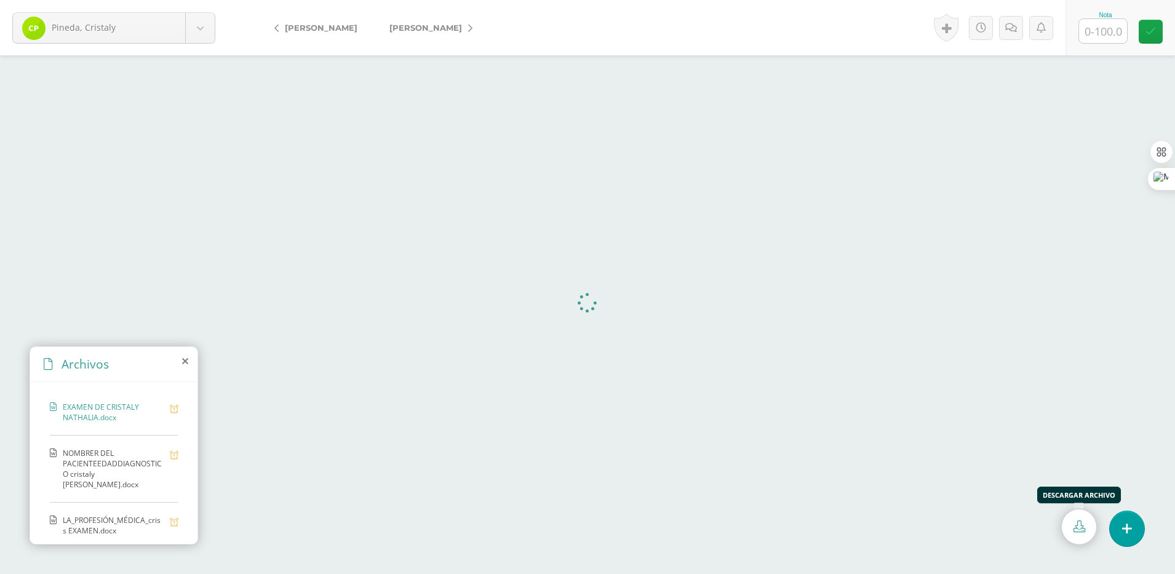
click at [1074, 523] on icon at bounding box center [1079, 526] width 12 height 12
click at [111, 453] on span "NOMBRER DEL PACIENTEEDADDIAGNOSTICO cristaly [PERSON_NAME].docx" at bounding box center [113, 469] width 101 height 42
click at [1079, 522] on icon at bounding box center [1079, 526] width 12 height 12
click at [121, 515] on span "LA_PROFESIÓN_MÉDICA_criss EXAMEN.docx" at bounding box center [113, 525] width 101 height 21
click at [1084, 523] on icon at bounding box center [1079, 526] width 12 height 12
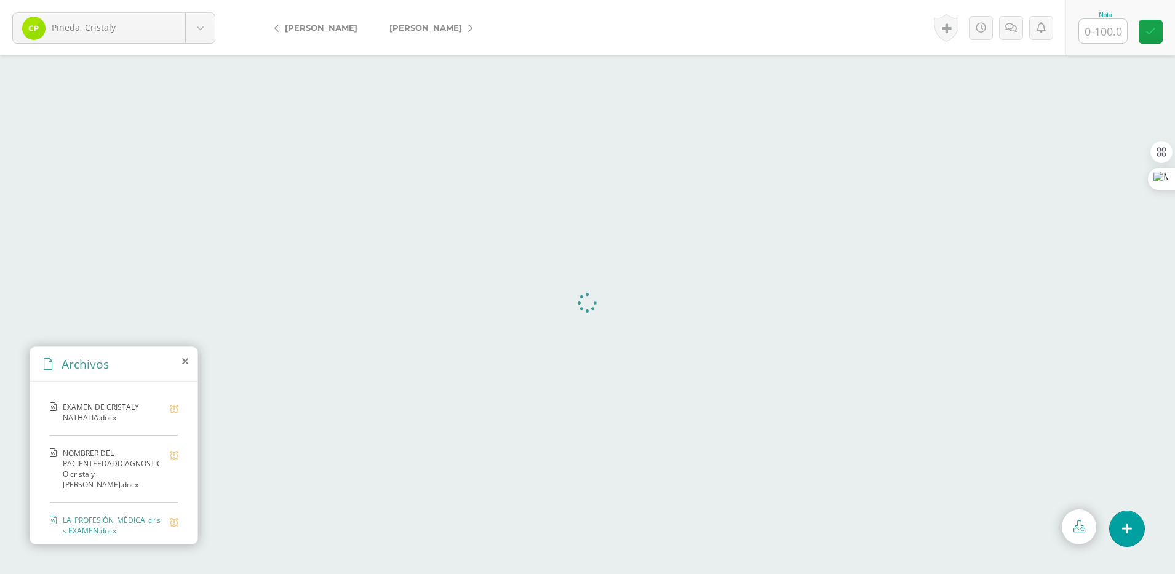
click at [468, 28] on icon at bounding box center [470, 28] width 4 height 9
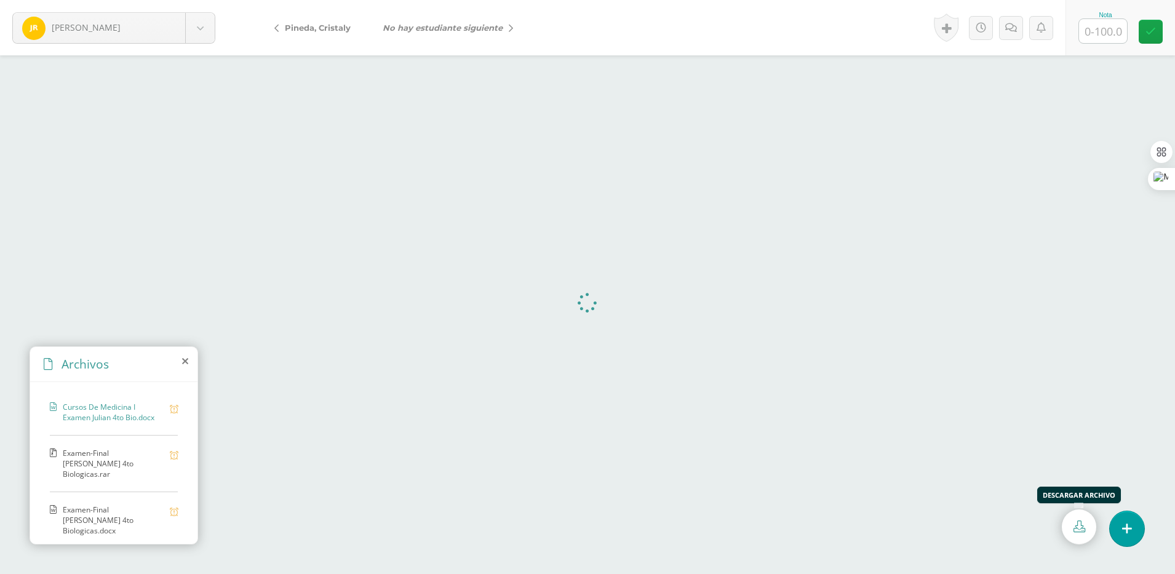
click at [1074, 523] on icon at bounding box center [1079, 526] width 12 height 12
click at [132, 455] on span "Examen-Final [PERSON_NAME] 4to Biologicas.rar" at bounding box center [113, 463] width 101 height 31
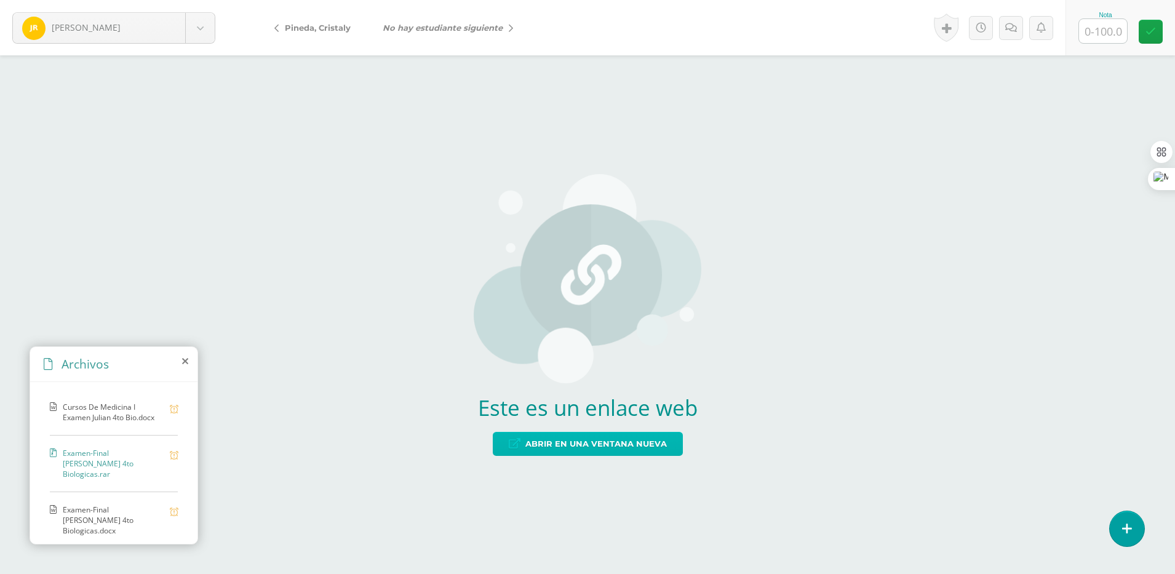
click at [620, 445] on span "Abrir en una ventana nueva" at bounding box center [595, 443] width 141 height 23
click at [105, 510] on span "Examen-Final [PERSON_NAME] 4to Biologicas.docx" at bounding box center [113, 519] width 101 height 31
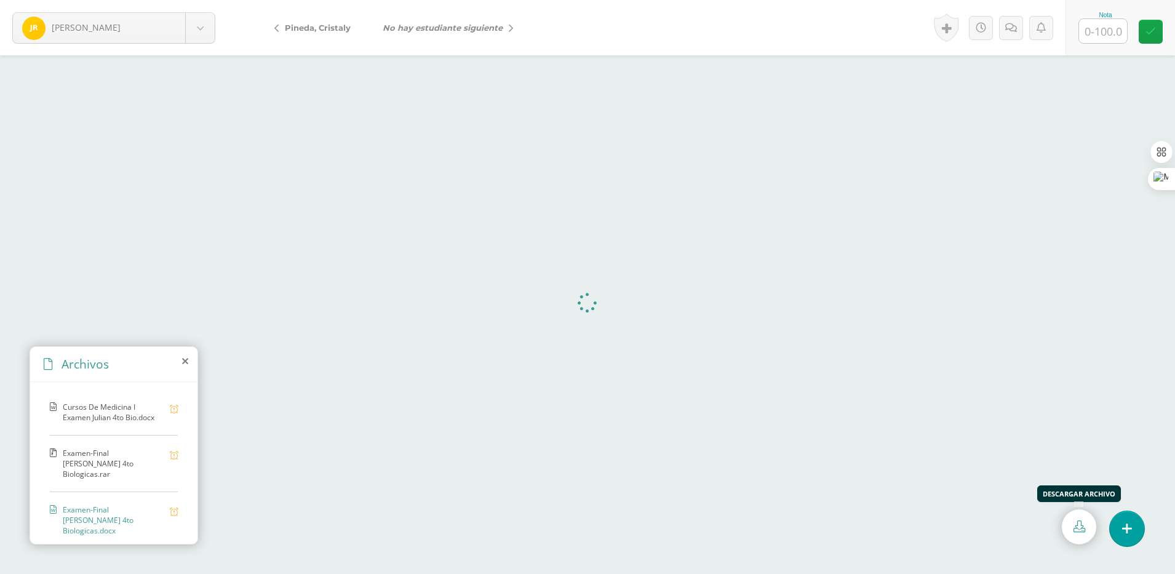
click at [1078, 530] on icon at bounding box center [1079, 526] width 12 height 12
click at [985, 33] on link at bounding box center [981, 28] width 24 height 24
